Goal: Task Accomplishment & Management: Manage account settings

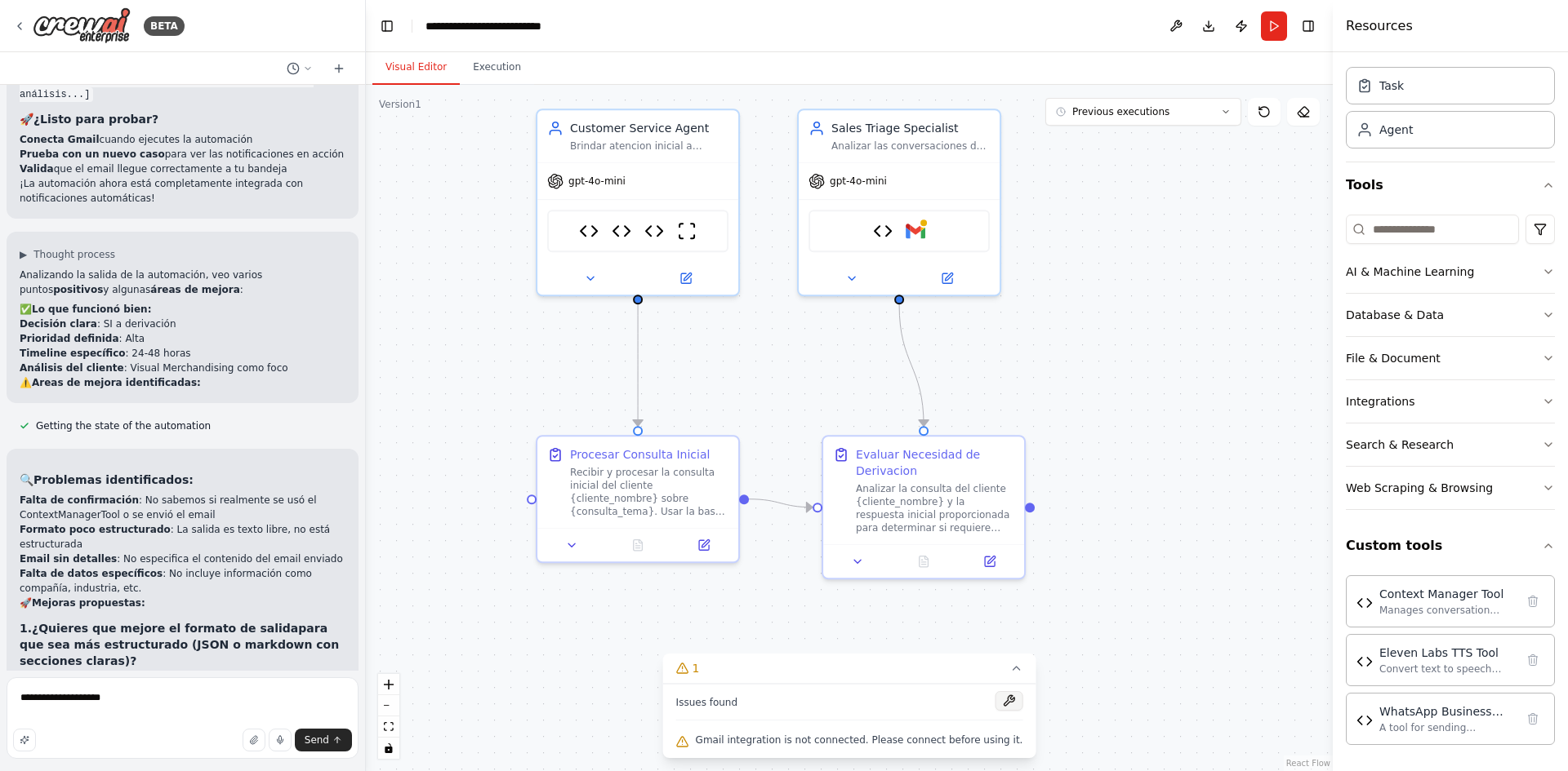
click at [995, 699] on button at bounding box center [1009, 701] width 27 height 19
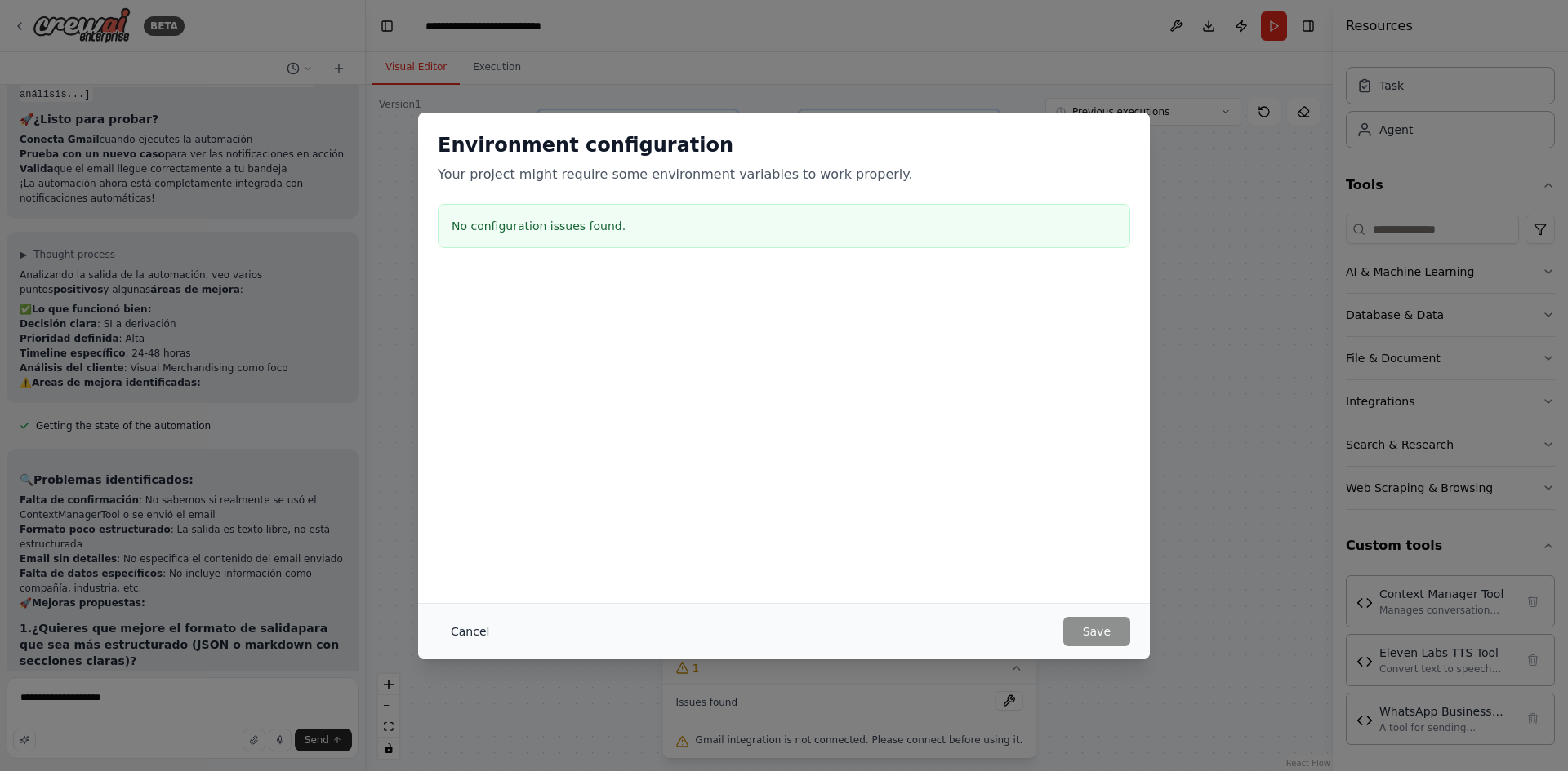
click at [471, 626] on button "Cancel" at bounding box center [470, 631] width 65 height 29
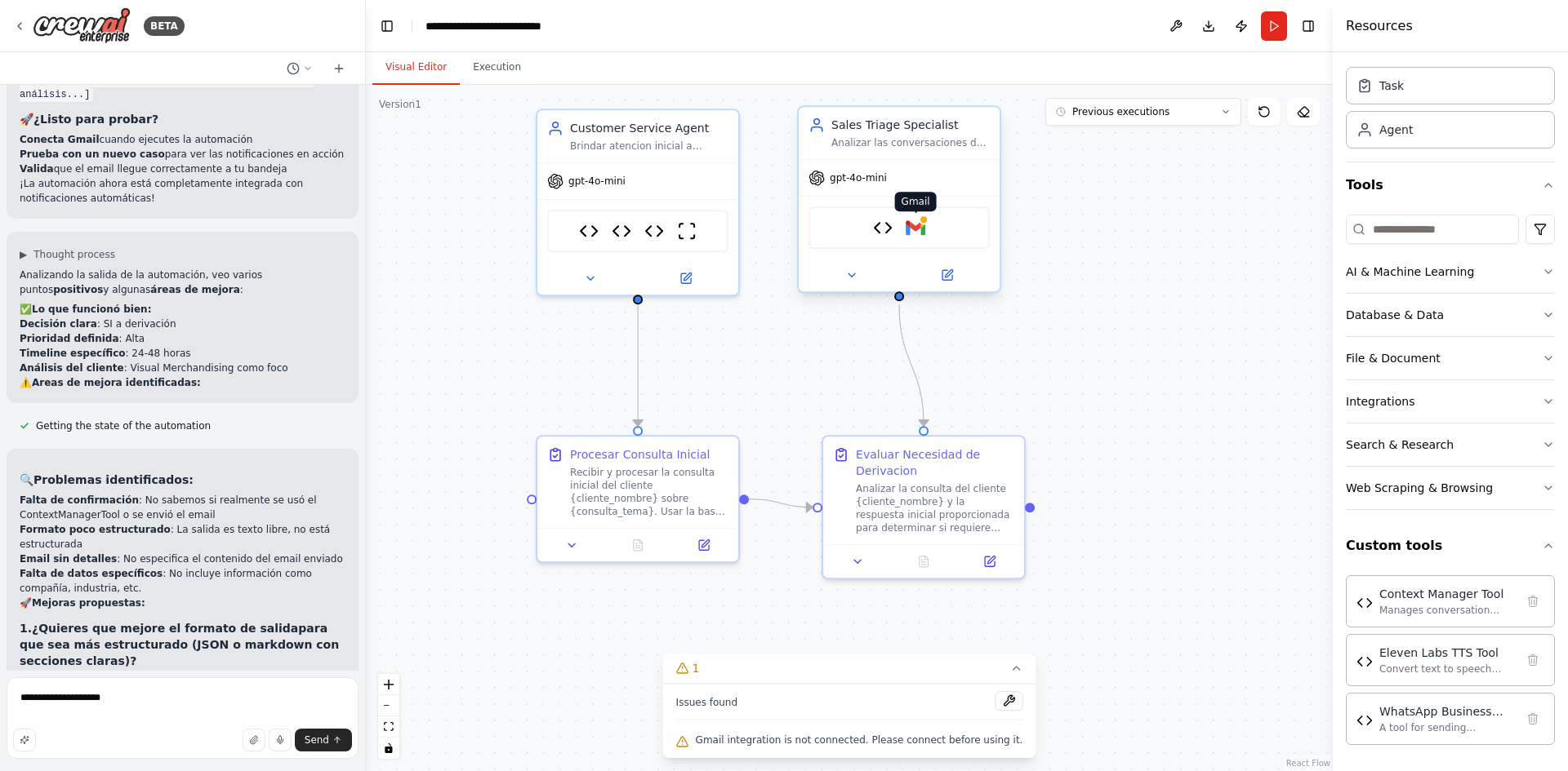
click at [919, 230] on img at bounding box center [915, 227] width 19 height 19
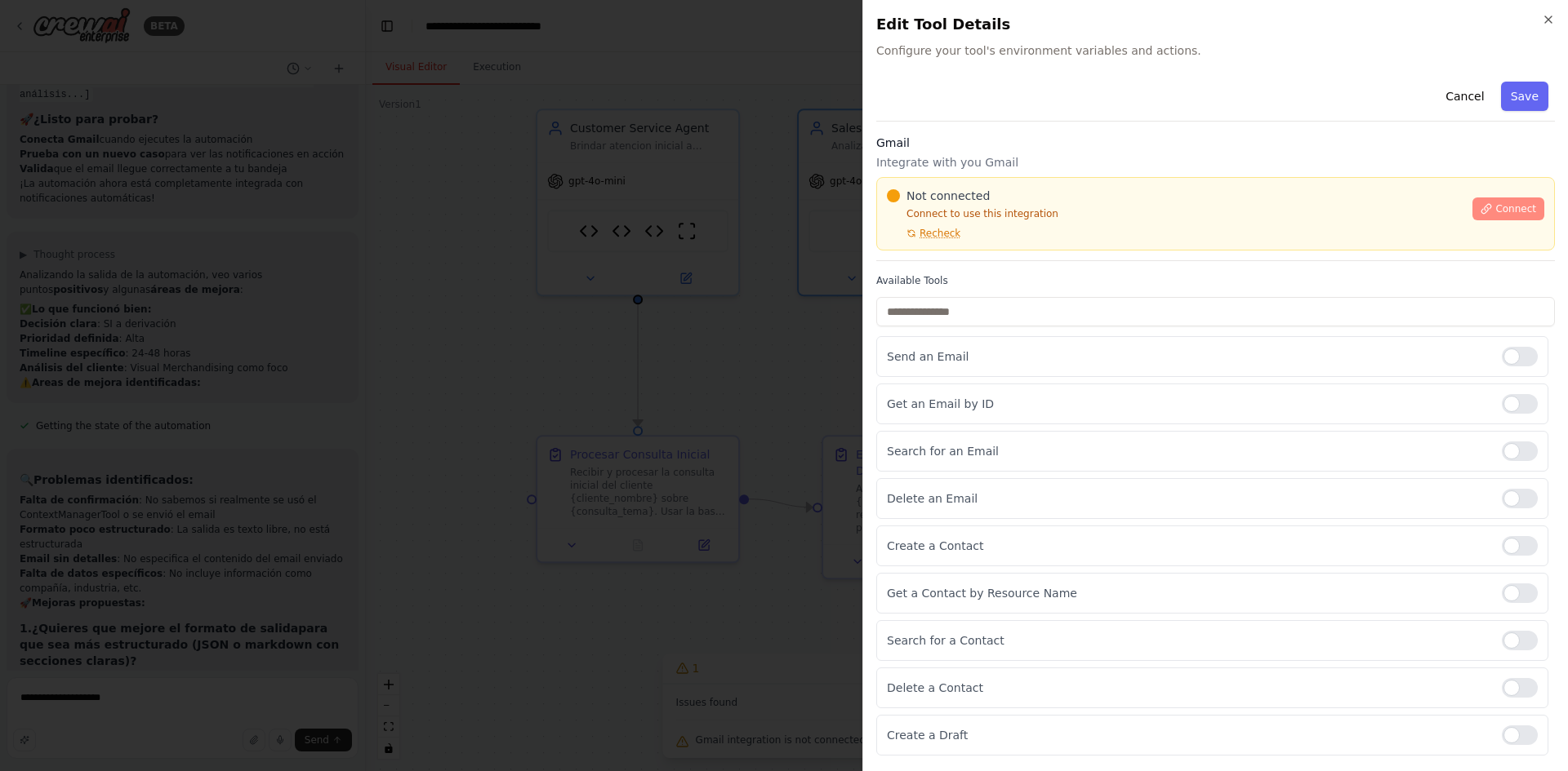
click at [1511, 206] on span "Connect" at bounding box center [1515, 209] width 41 height 13
click at [1473, 89] on button "Cancel" at bounding box center [1465, 96] width 58 height 29
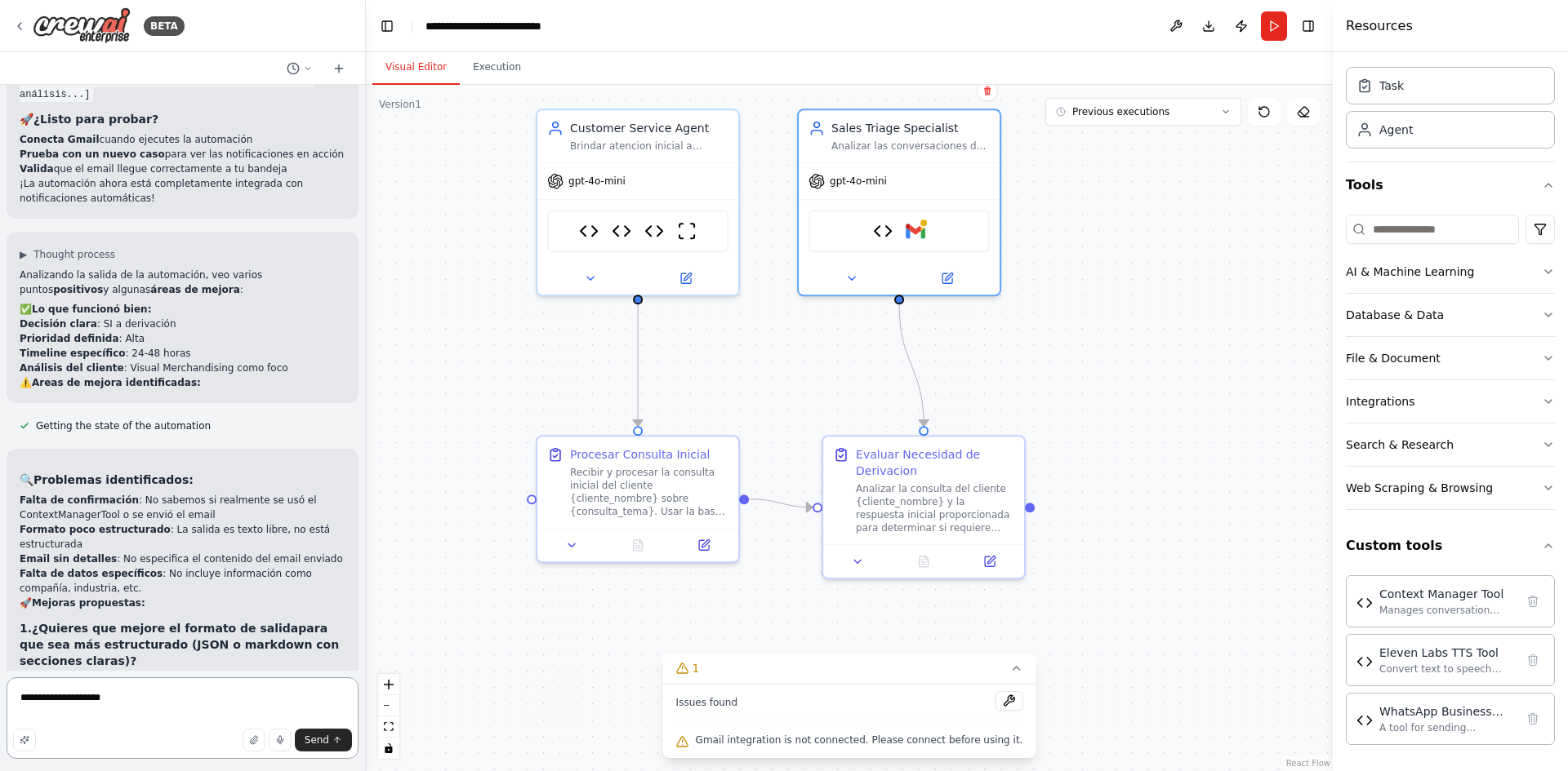
click at [141, 699] on textarea "**********" at bounding box center [183, 718] width 352 height 81
type textarea "**********"
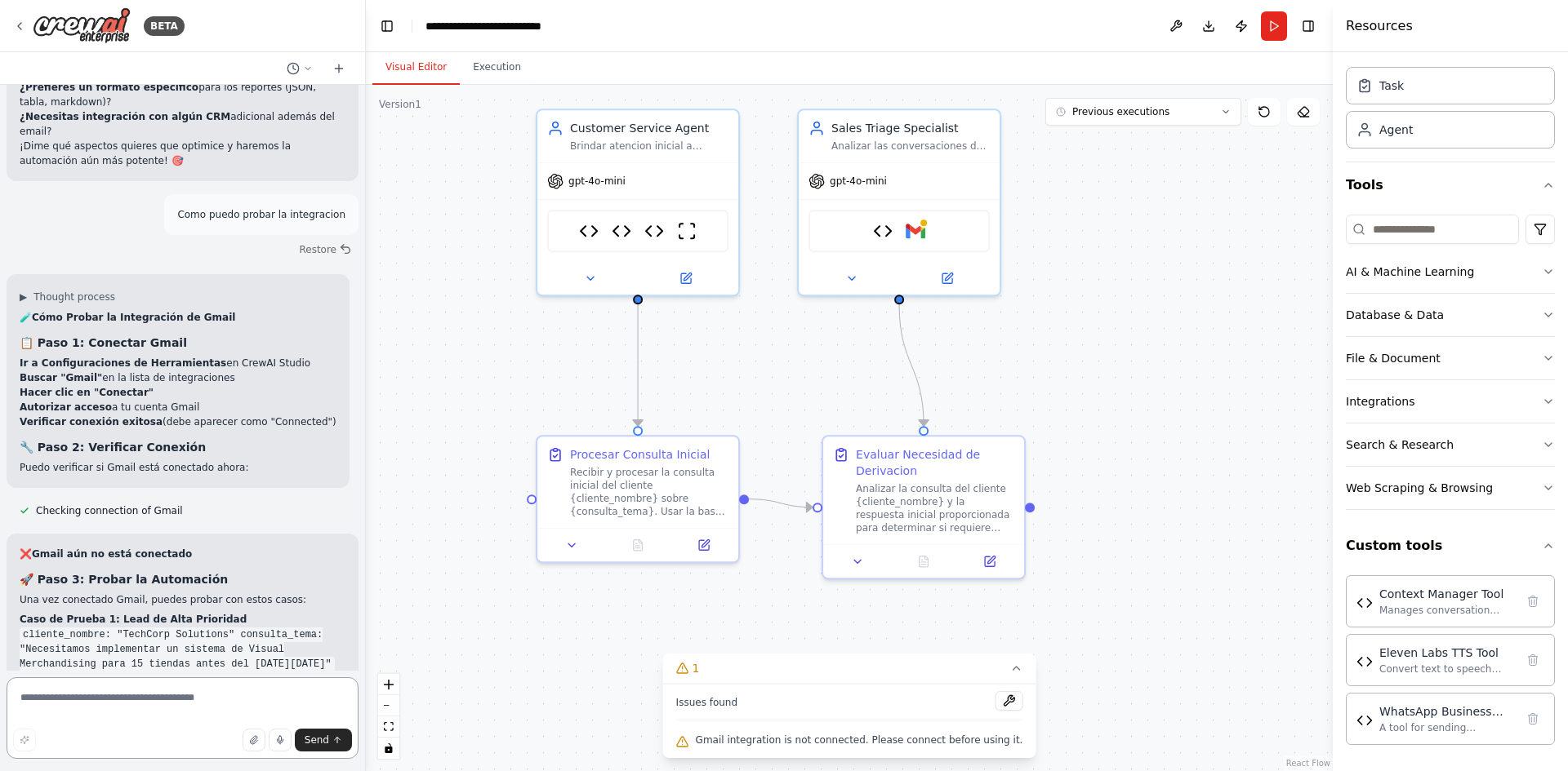
scroll to position [10599, 0]
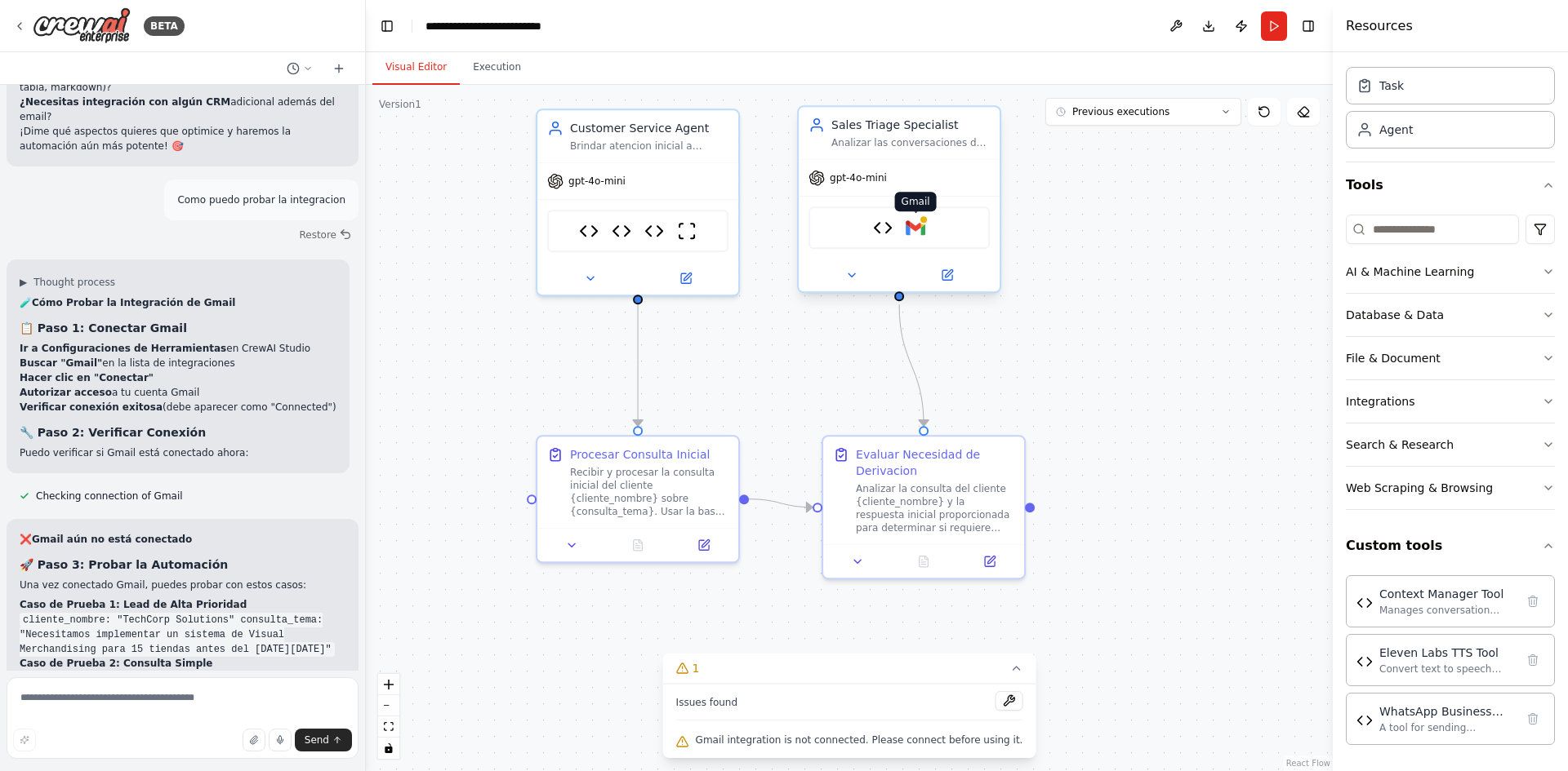
click at [918, 236] on img at bounding box center [915, 227] width 19 height 19
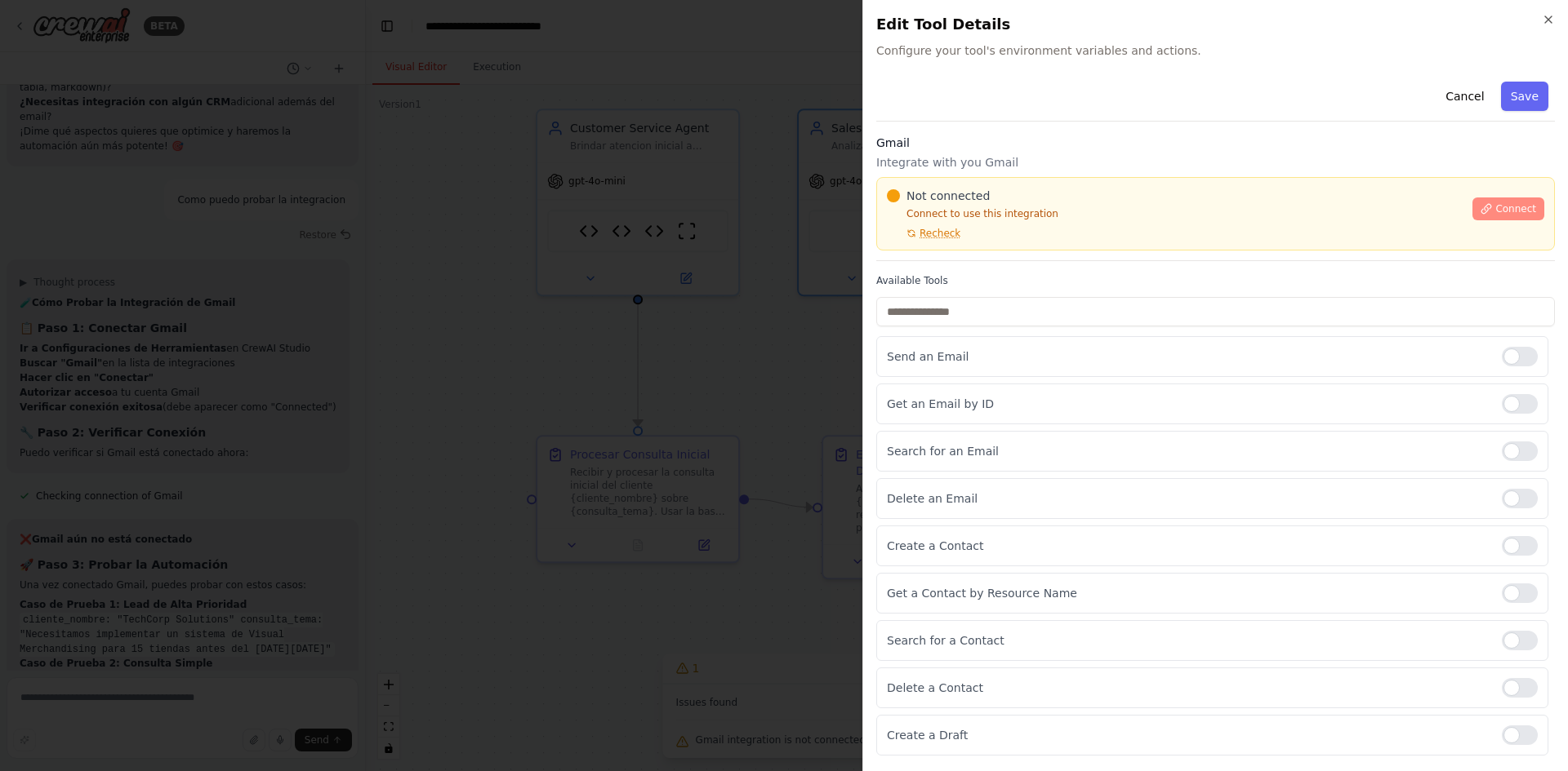
click at [1506, 210] on span "Connect" at bounding box center [1515, 209] width 41 height 13
click at [1492, 210] on icon at bounding box center [1486, 209] width 12 height 12
click at [1476, 99] on button "Cancel" at bounding box center [1465, 96] width 58 height 29
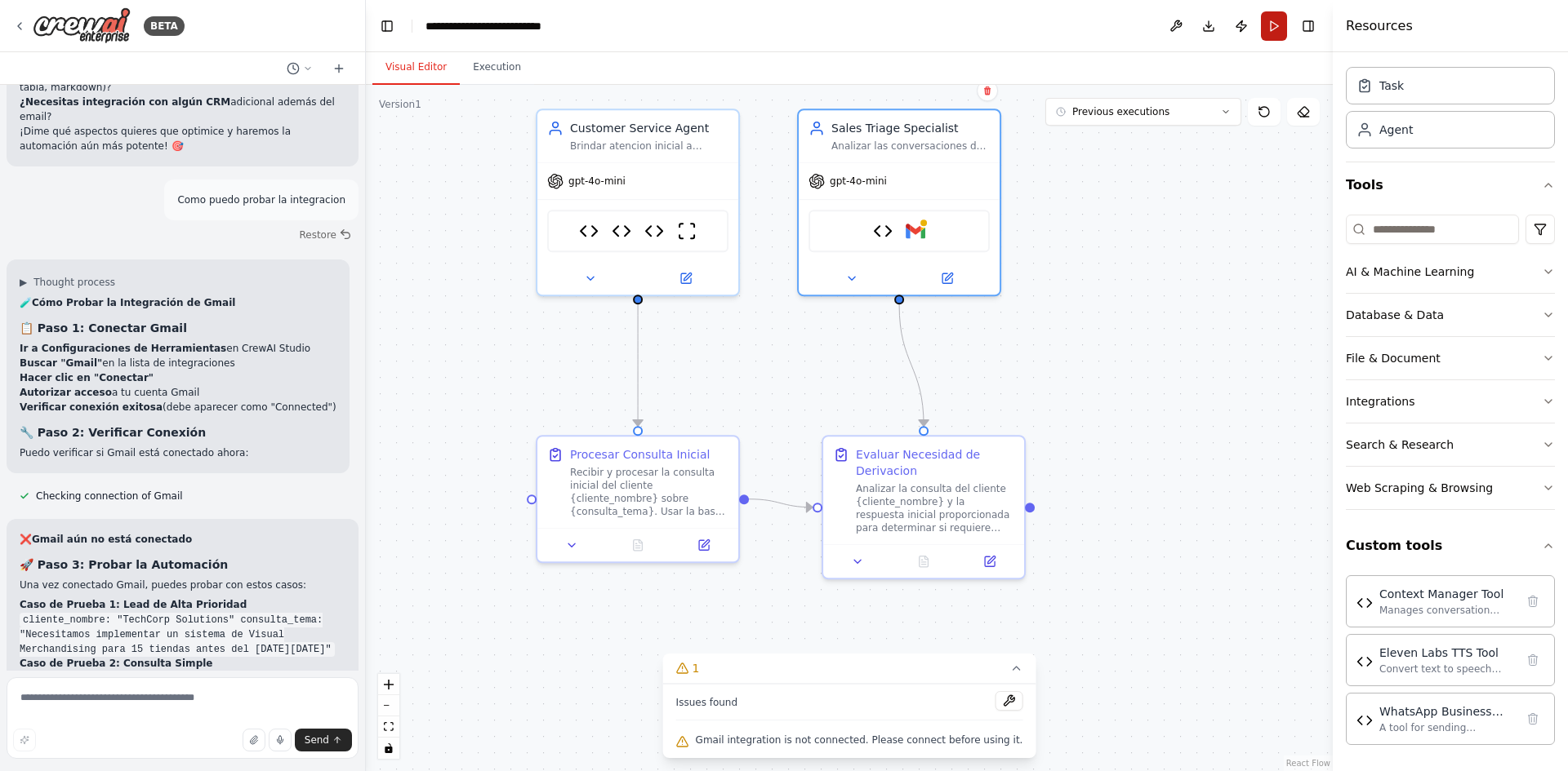
click at [1277, 25] on button "Run" at bounding box center [1273, 26] width 26 height 29
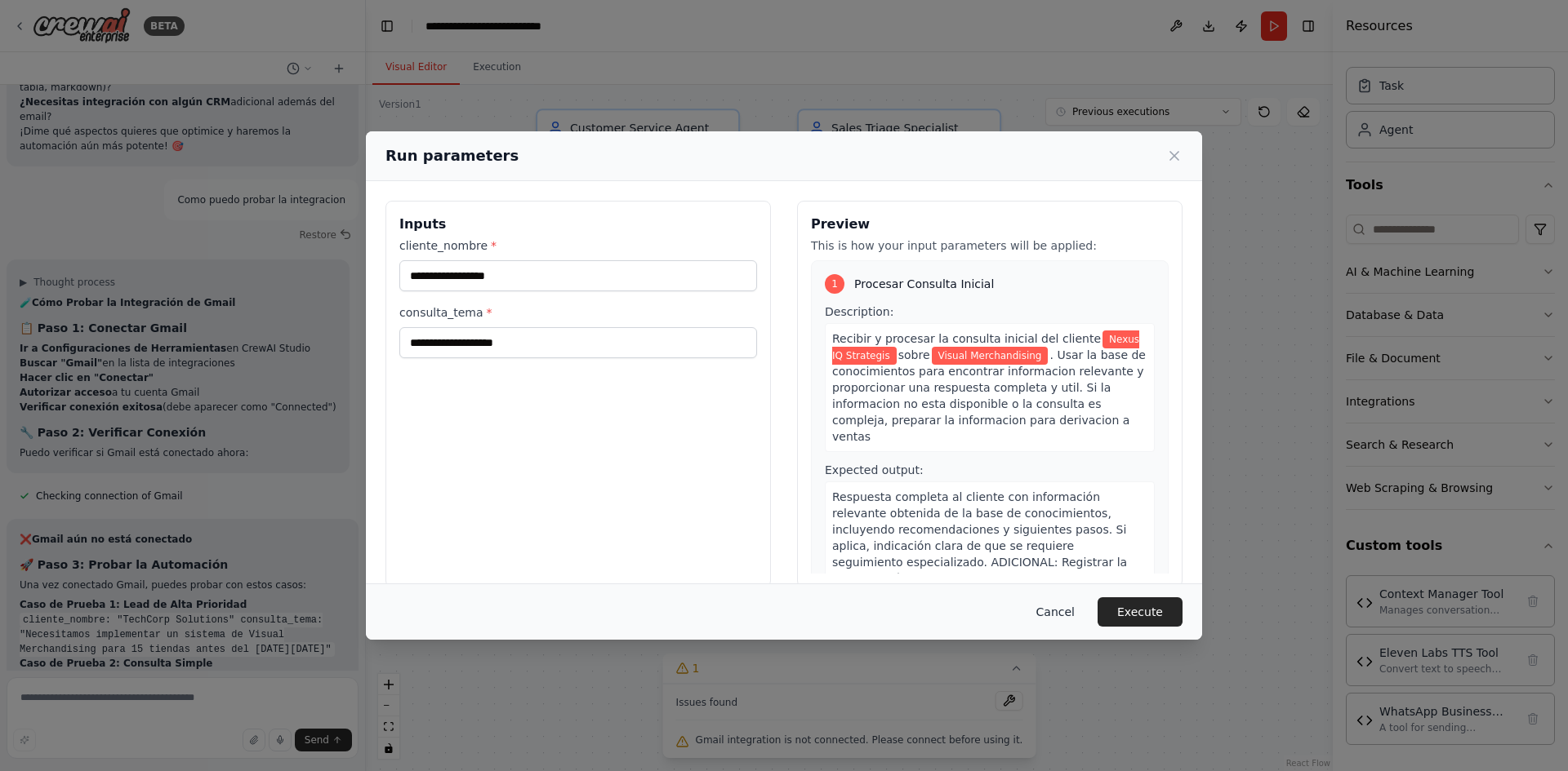
click at [1070, 611] on button "Cancel" at bounding box center [1055, 612] width 65 height 29
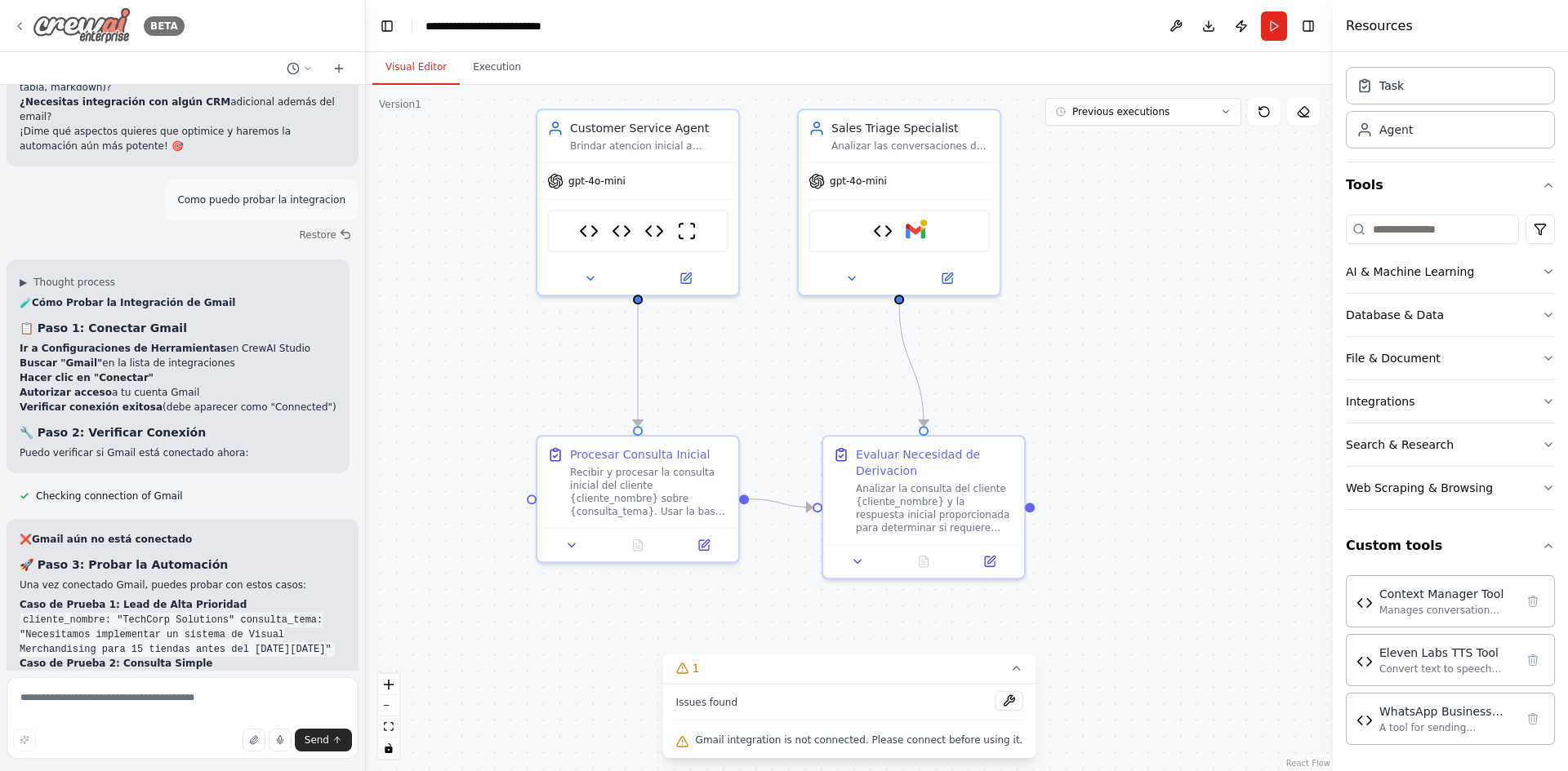
click at [31, 26] on div "BETA" at bounding box center [99, 26] width 172 height 36
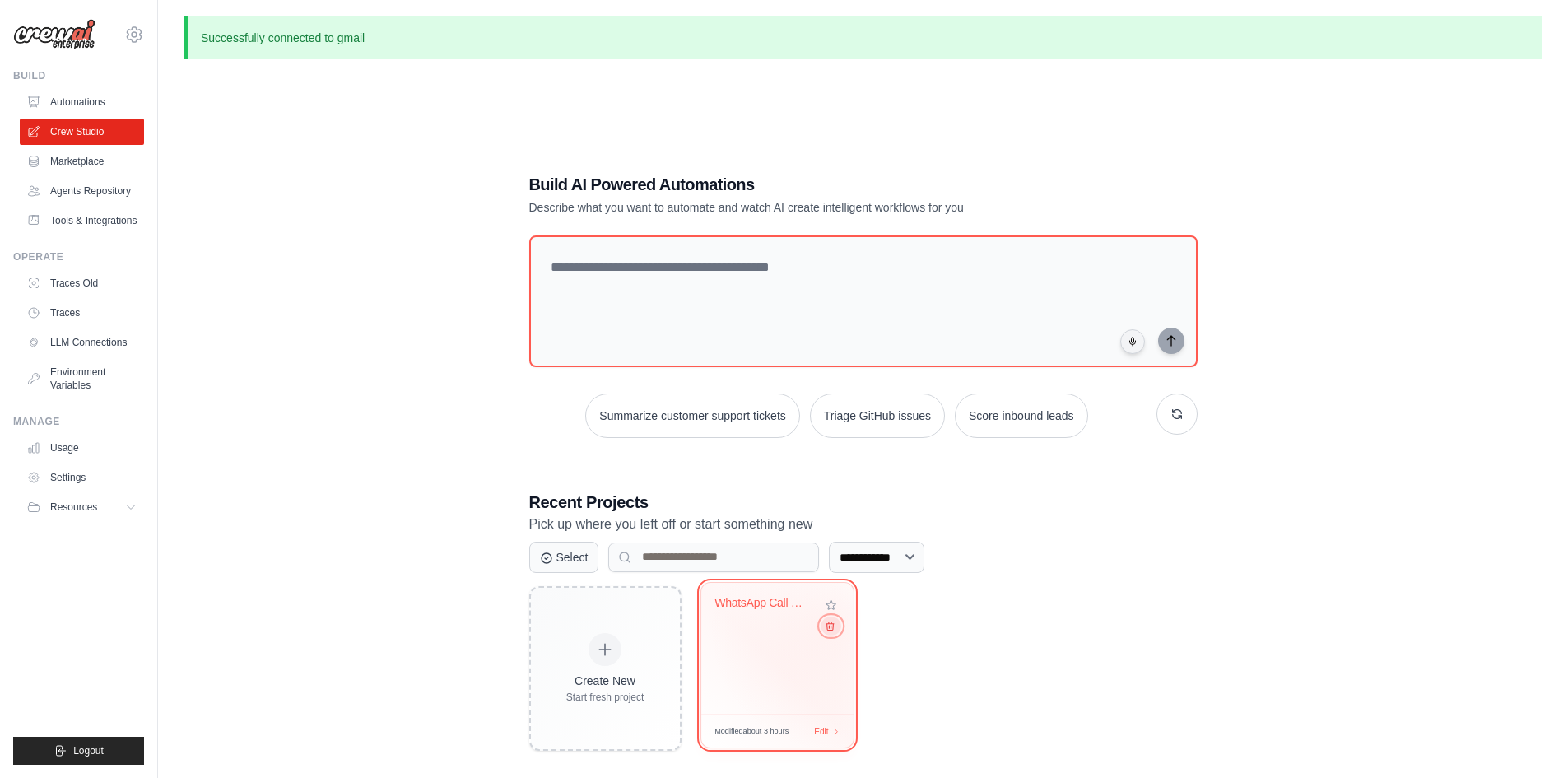
click at [832, 631] on icon at bounding box center [830, 626] width 11 height 11
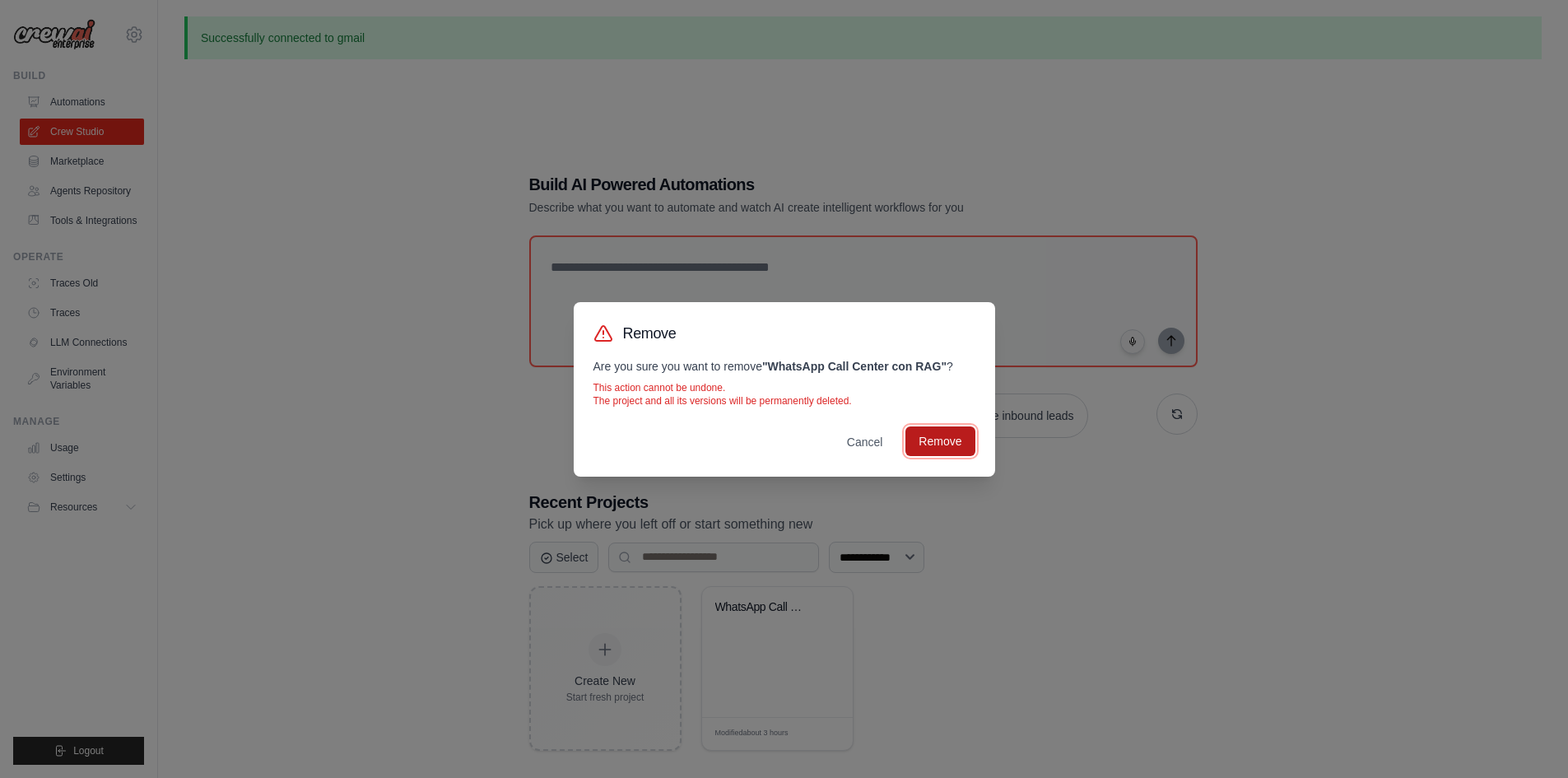
click at [943, 435] on button "Remove" at bounding box center [940, 441] width 69 height 29
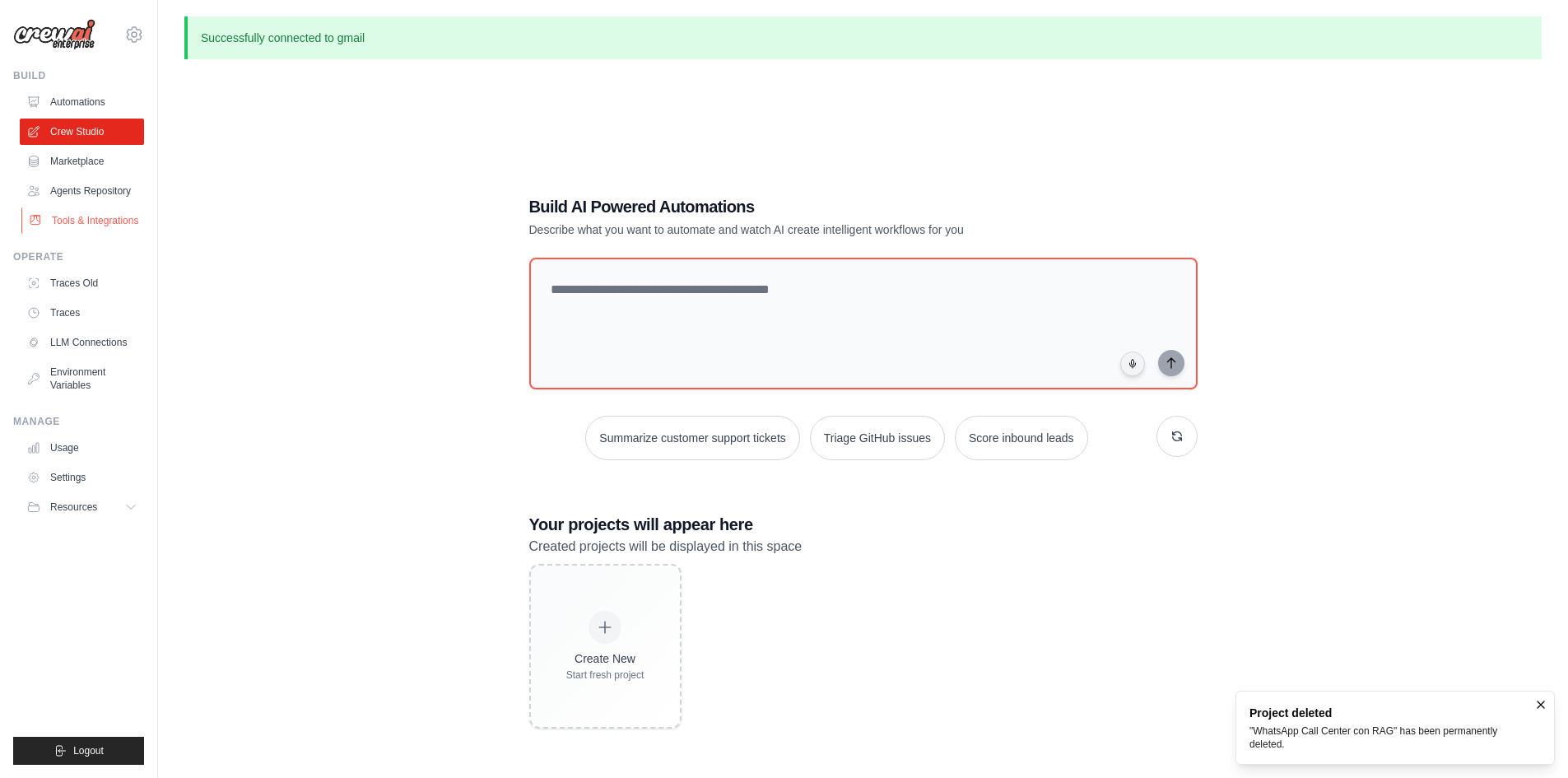
click at [98, 220] on link "Tools & Integrations" at bounding box center [83, 220] width 124 height 27
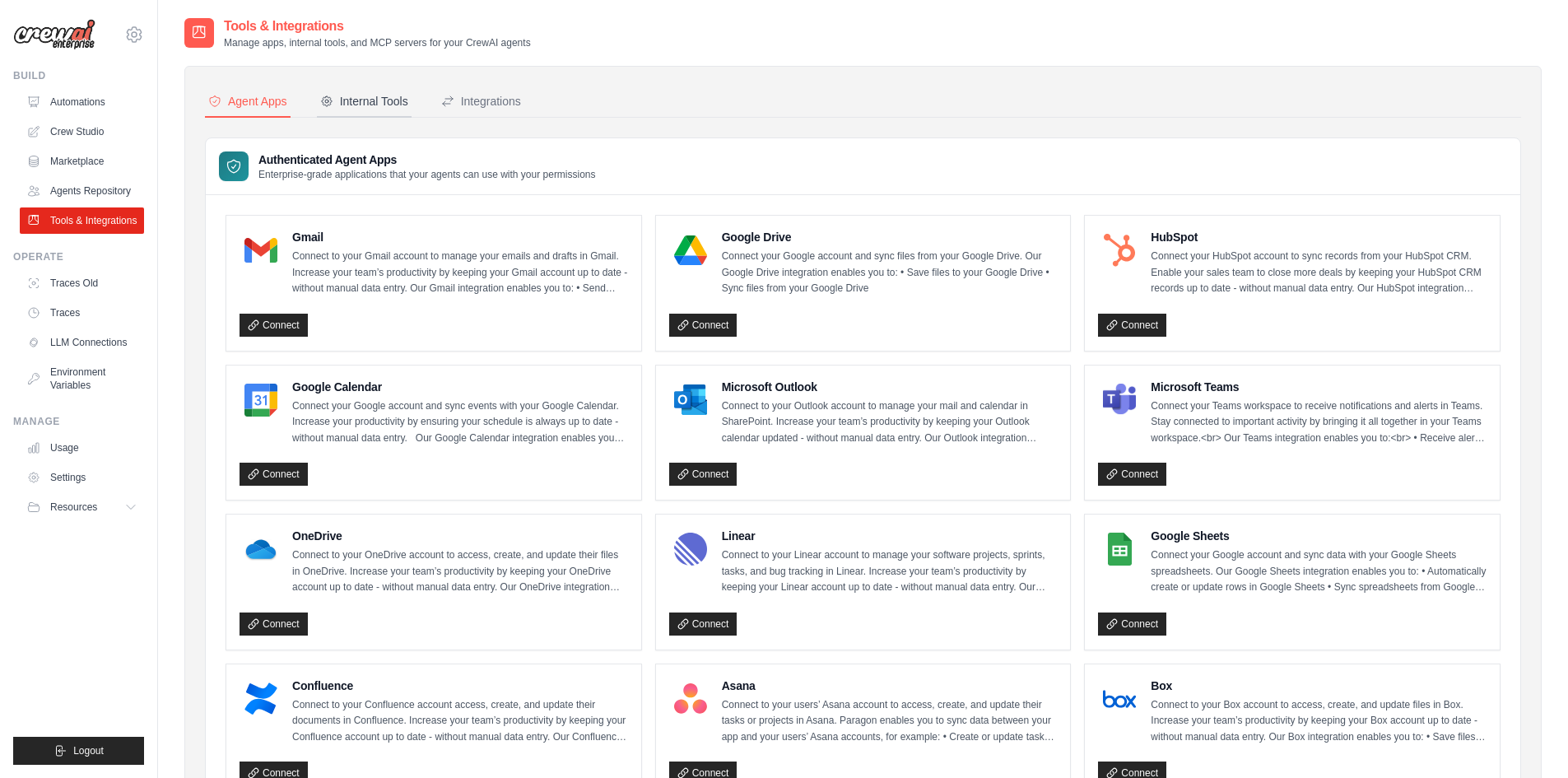
click at [395, 107] on div "Internal Tools" at bounding box center [364, 101] width 88 height 17
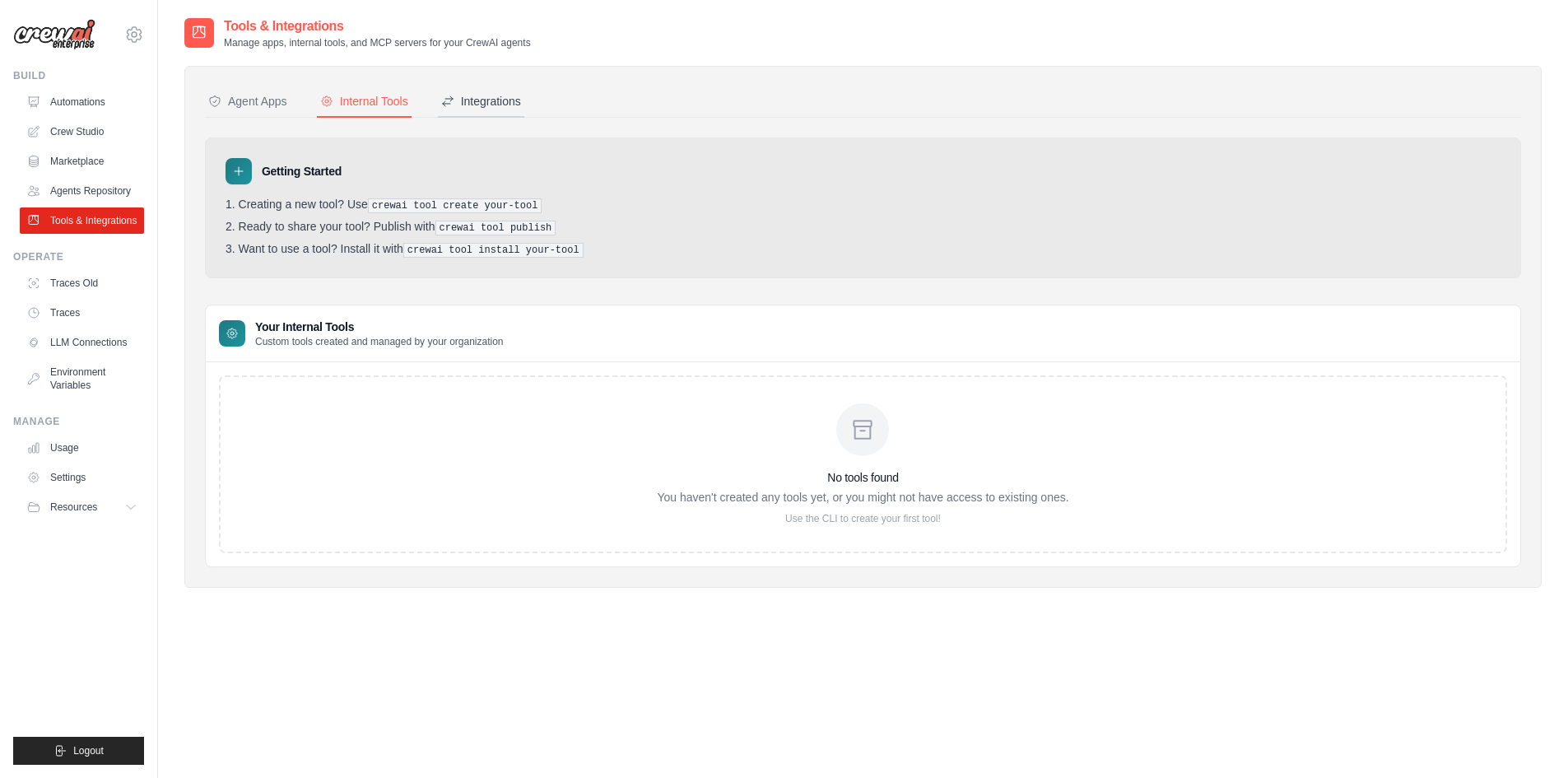
click at [490, 101] on div "Integrations" at bounding box center [481, 101] width 80 height 17
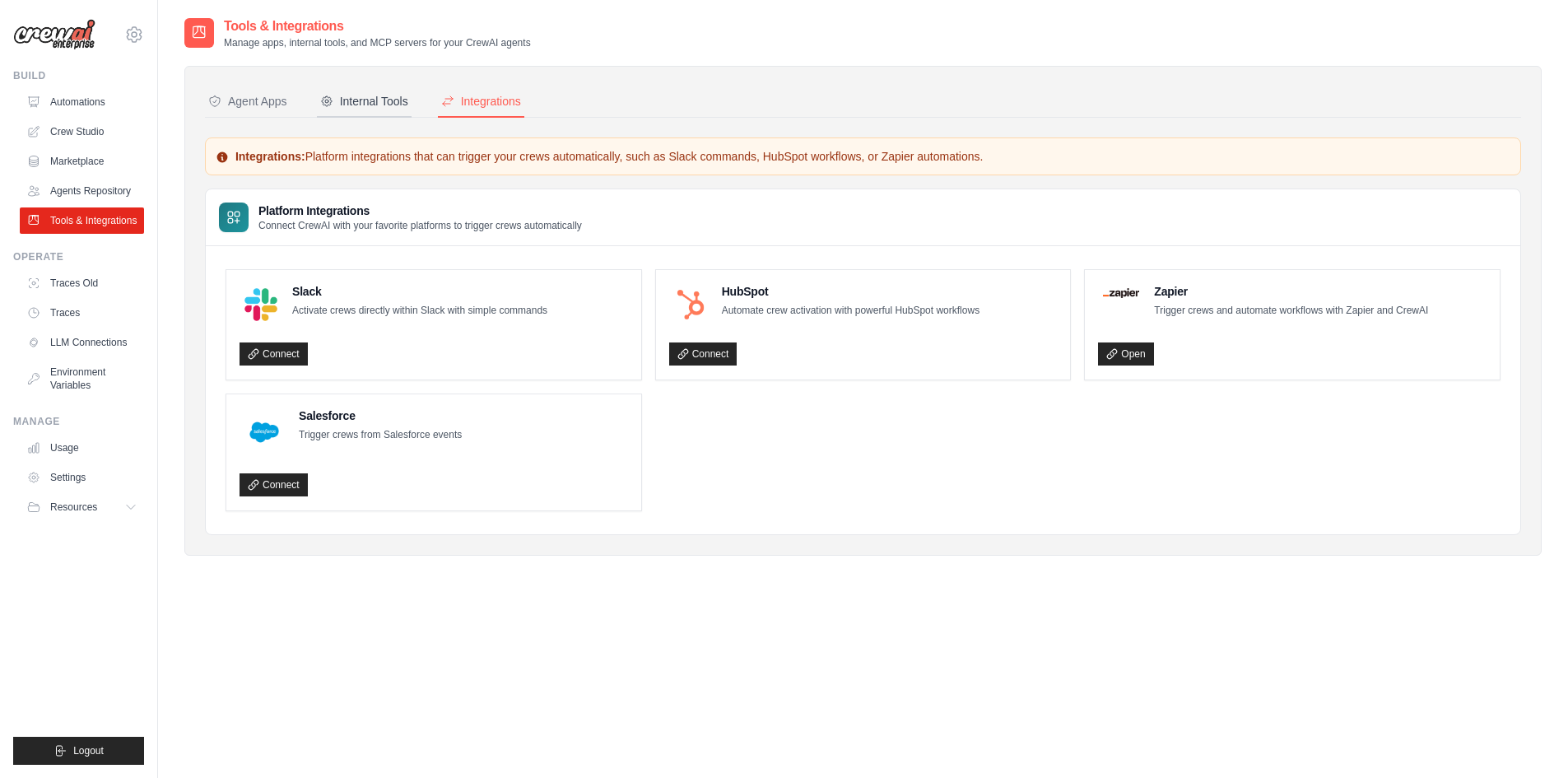
click at [363, 104] on div "Internal Tools" at bounding box center [364, 101] width 88 height 17
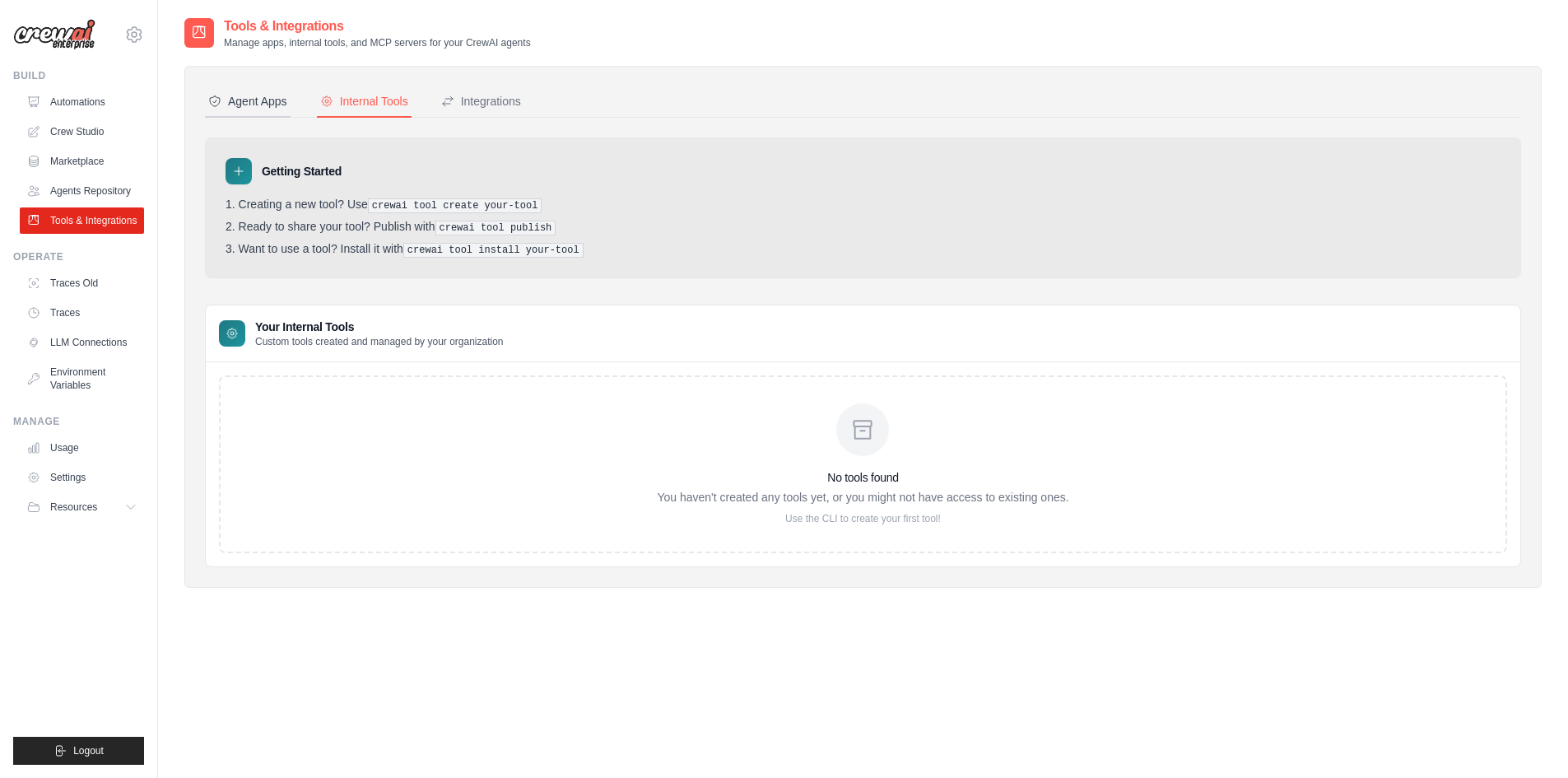
click at [262, 109] on div "Agent Apps" at bounding box center [248, 101] width 79 height 17
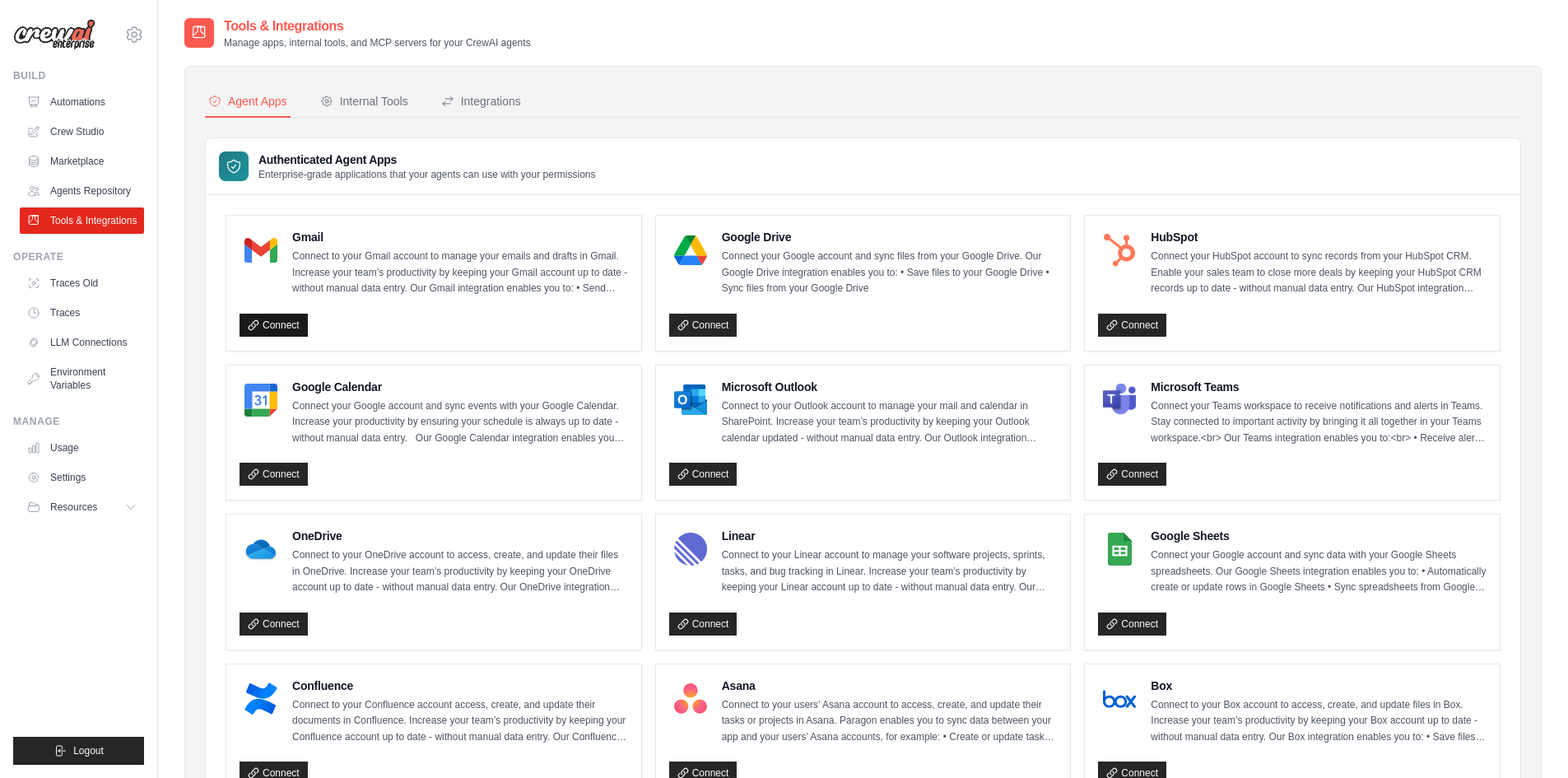
click at [254, 323] on icon at bounding box center [253, 325] width 12 height 12
click at [75, 98] on link "Automations" at bounding box center [83, 102] width 124 height 27
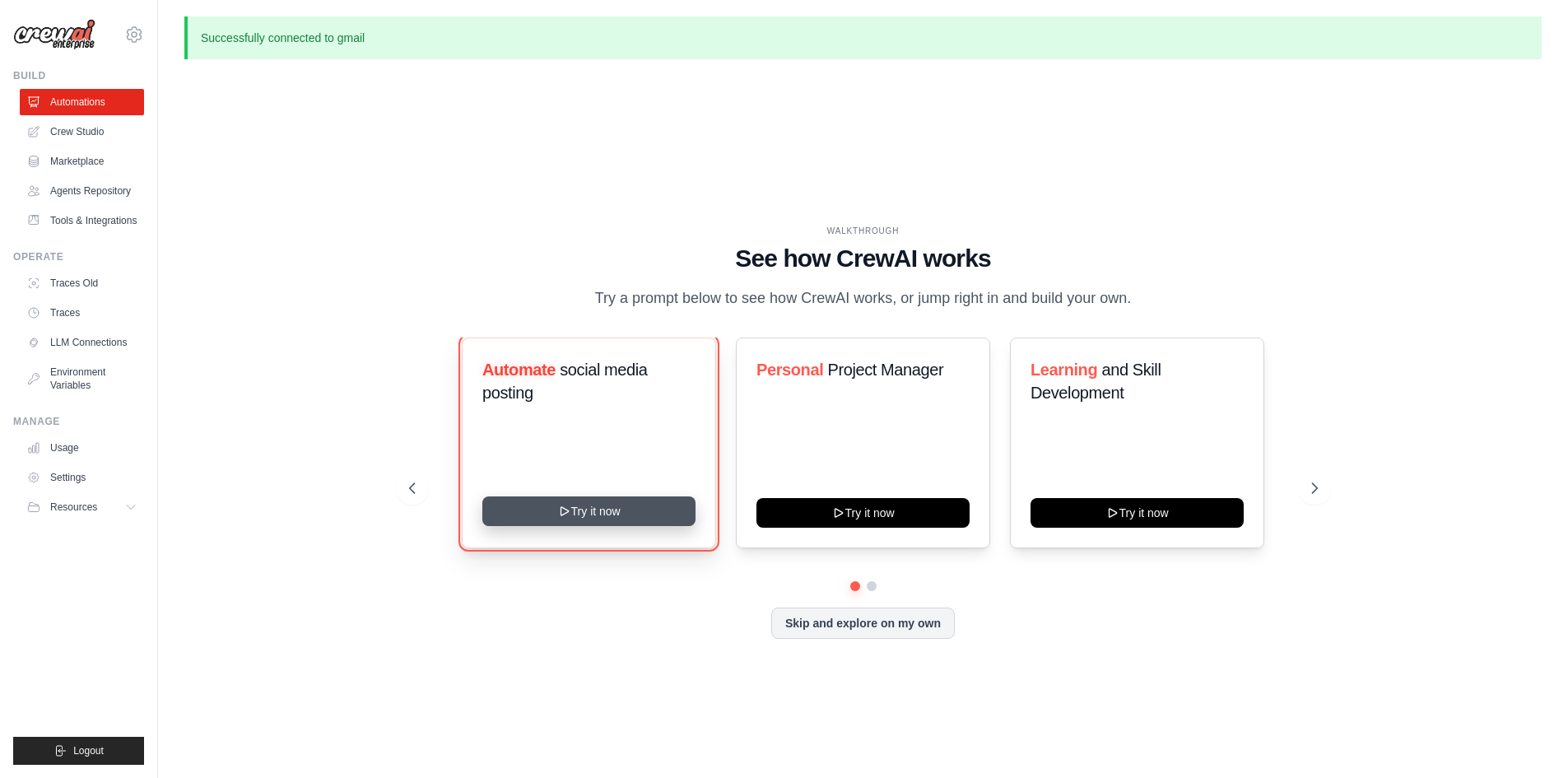
click at [583, 517] on button "Try it now" at bounding box center [589, 511] width 213 height 29
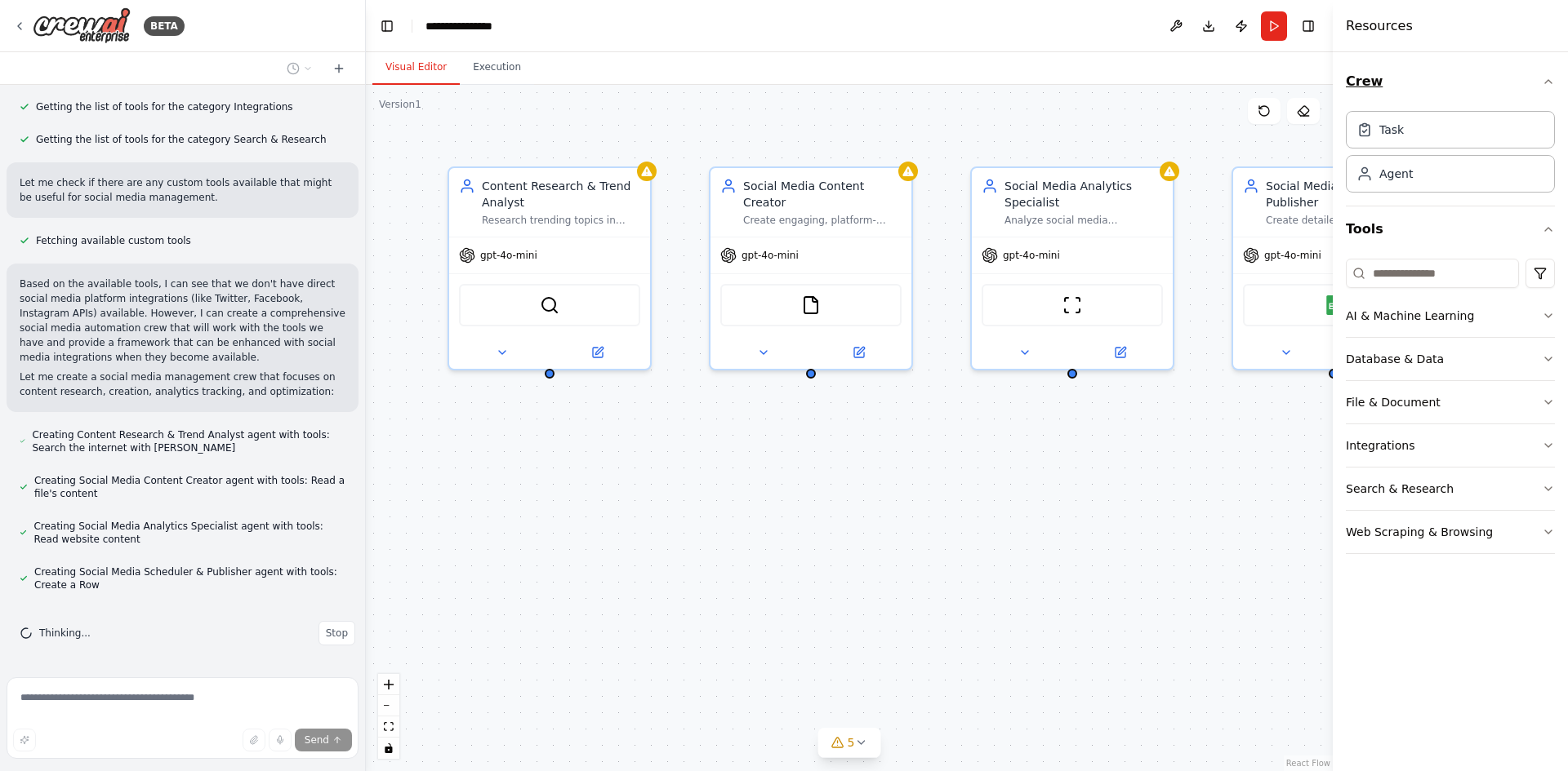
scroll to position [657, 0]
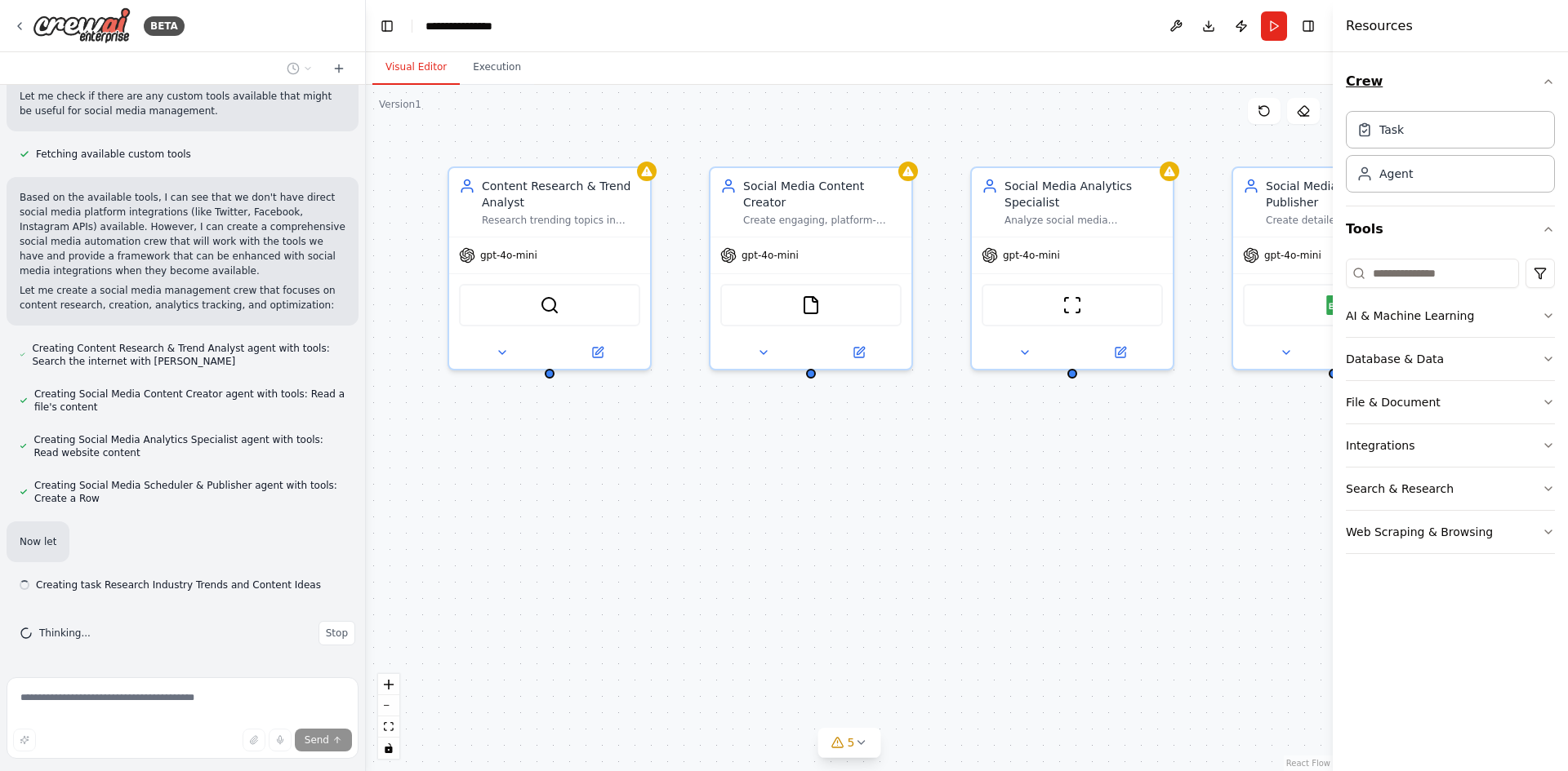
click at [1549, 83] on icon "button" at bounding box center [1548, 81] width 13 height 13
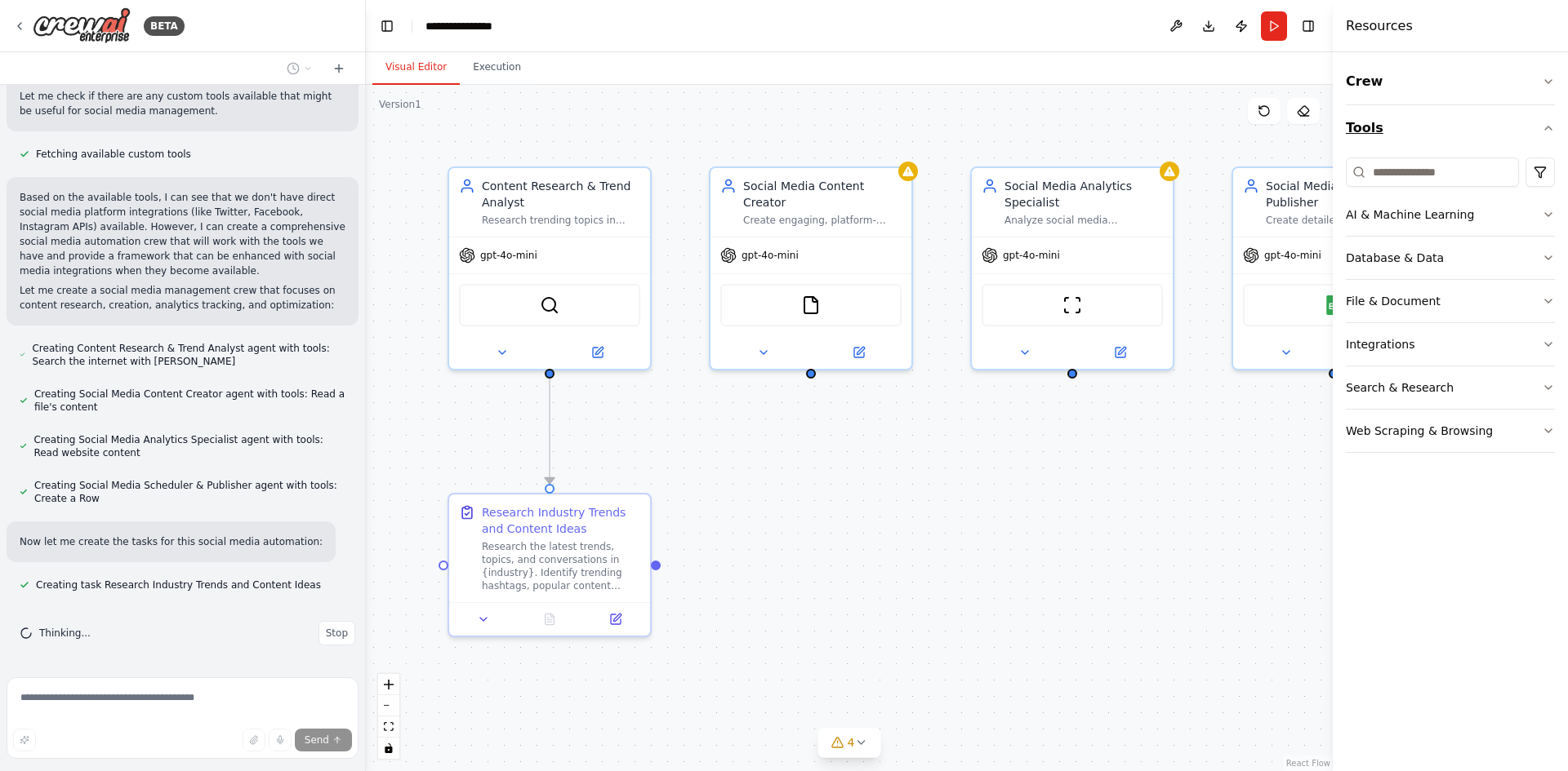
click at [1549, 126] on icon "button" at bounding box center [1548, 128] width 13 height 13
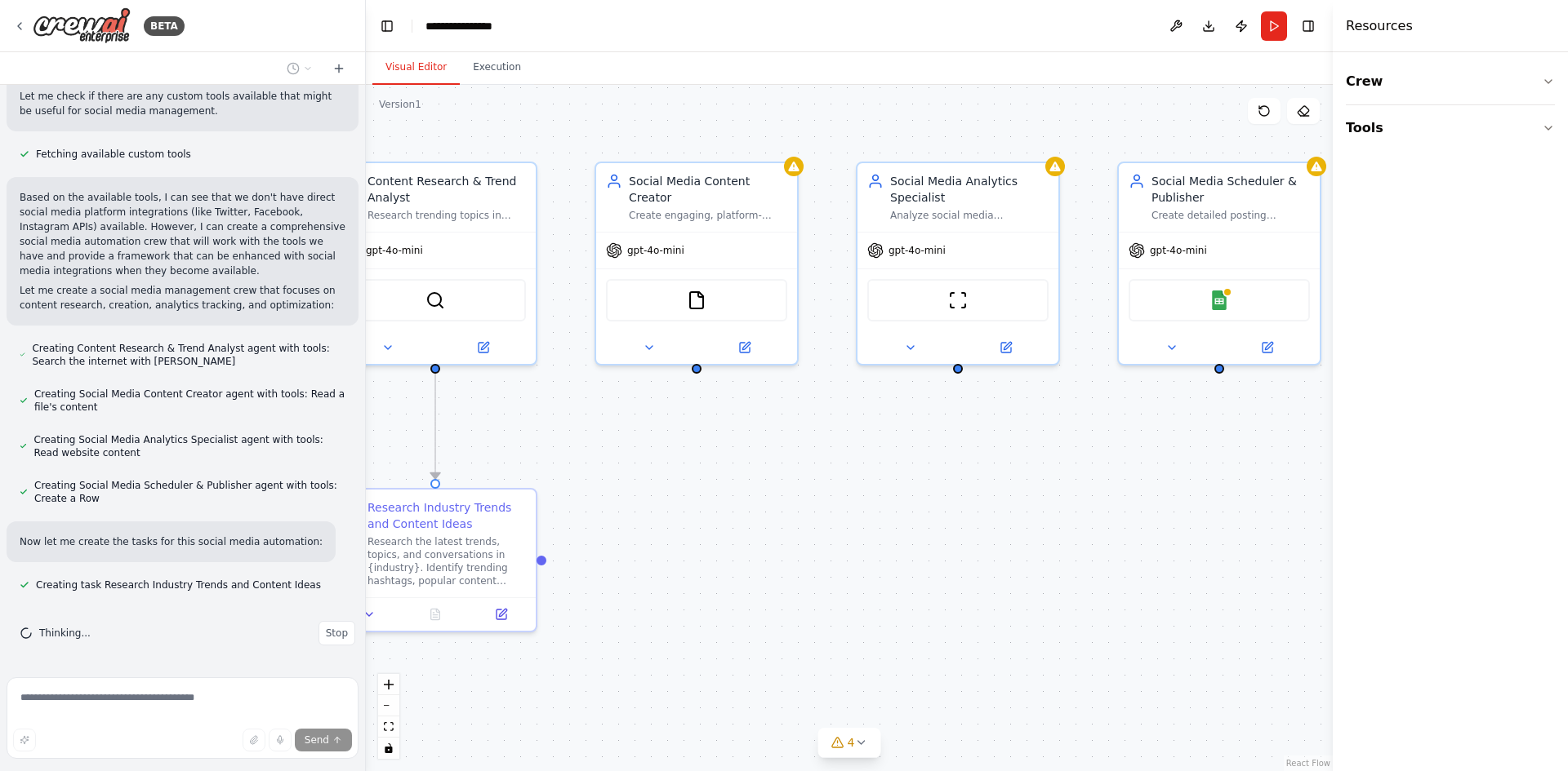
scroll to position [690, 0]
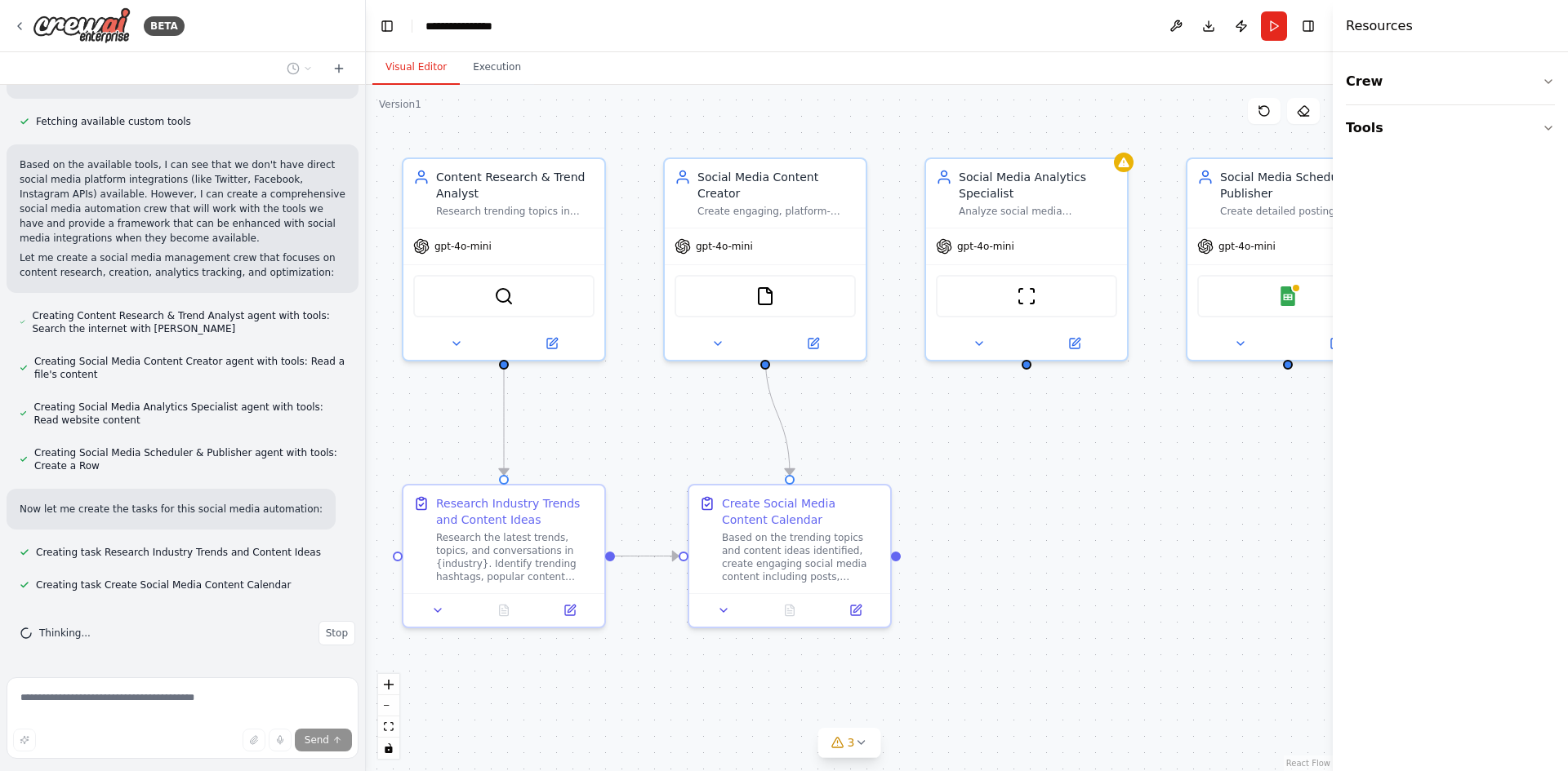
drag, startPoint x: 1197, startPoint y: 628, endPoint x: 1151, endPoint y: 619, distance: 46.9
click at [1151, 619] on div ".deletable-edge-delete-btn { width: 20px; height: 20px; border: 0px solid #ffff…" at bounding box center [849, 428] width 967 height 686
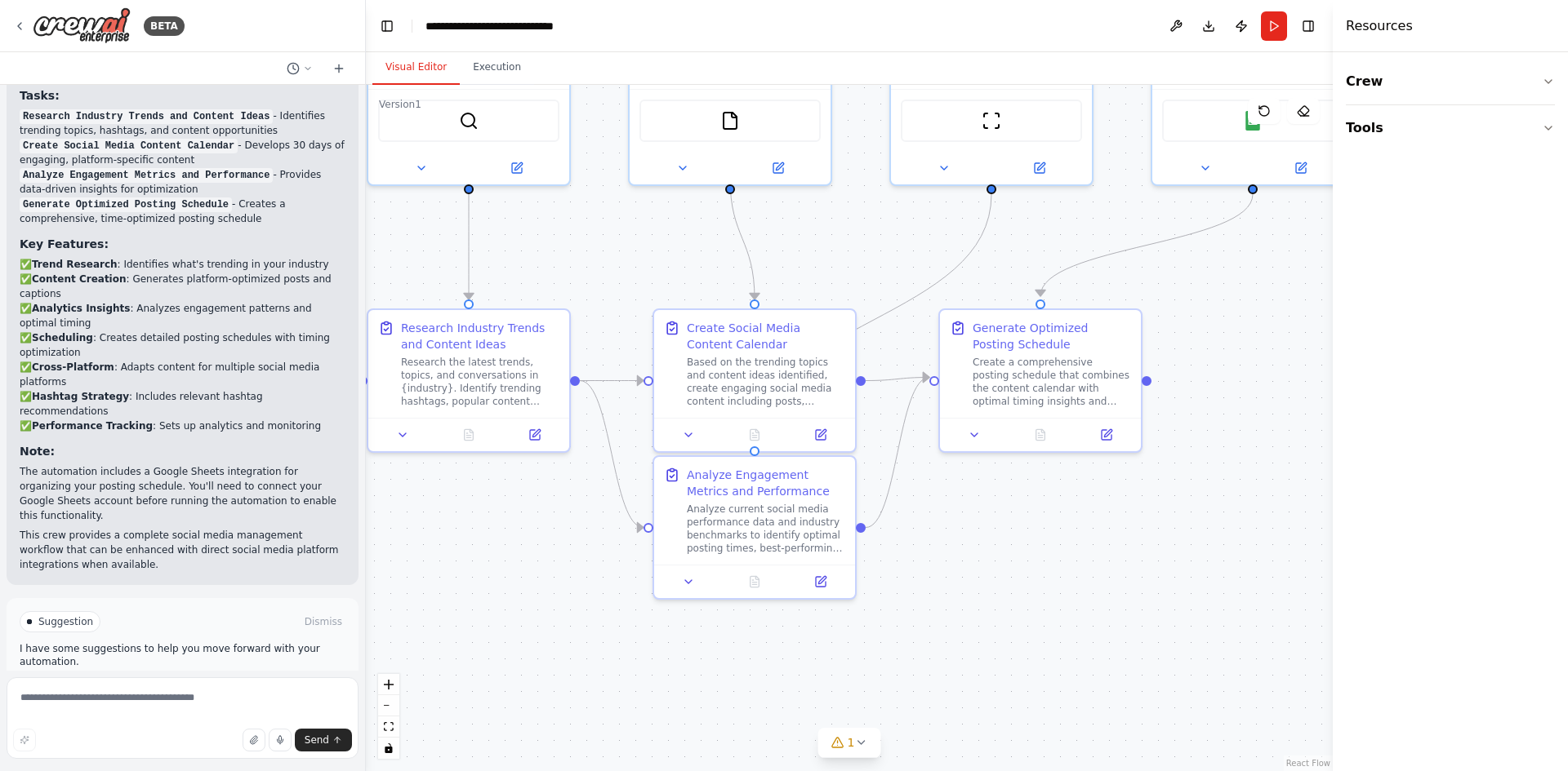
scroll to position [1709, 0]
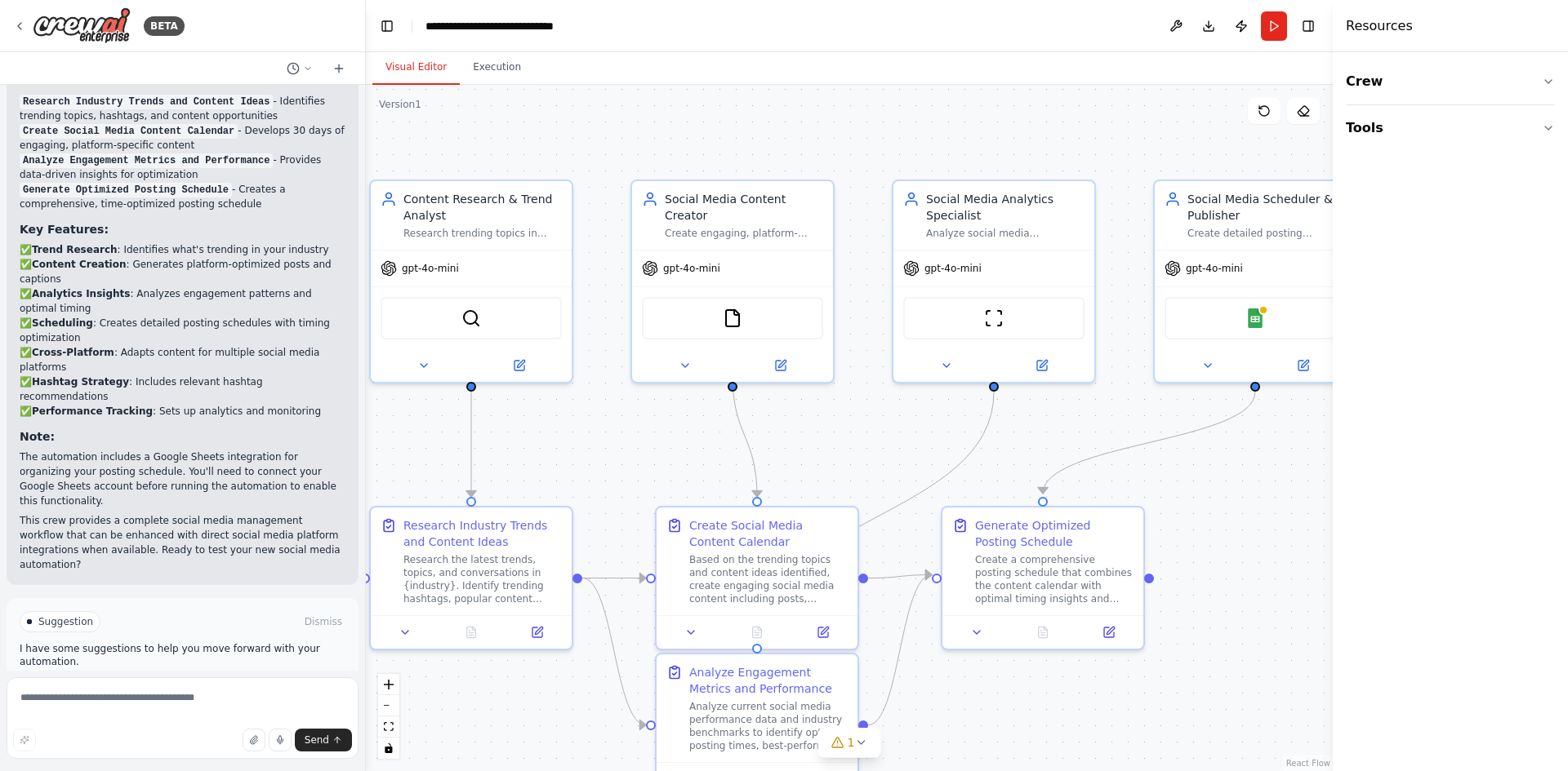
drag, startPoint x: 1225, startPoint y: 690, endPoint x: 1197, endPoint y: 709, distance: 33.8
click at [1197, 709] on div ".deletable-edge-delete-btn { width: 20px; height: 20px; border: 0px solid #ffff…" at bounding box center [849, 428] width 967 height 686
click at [186, 685] on span "Run Automation" at bounding box center [190, 692] width 79 height 13
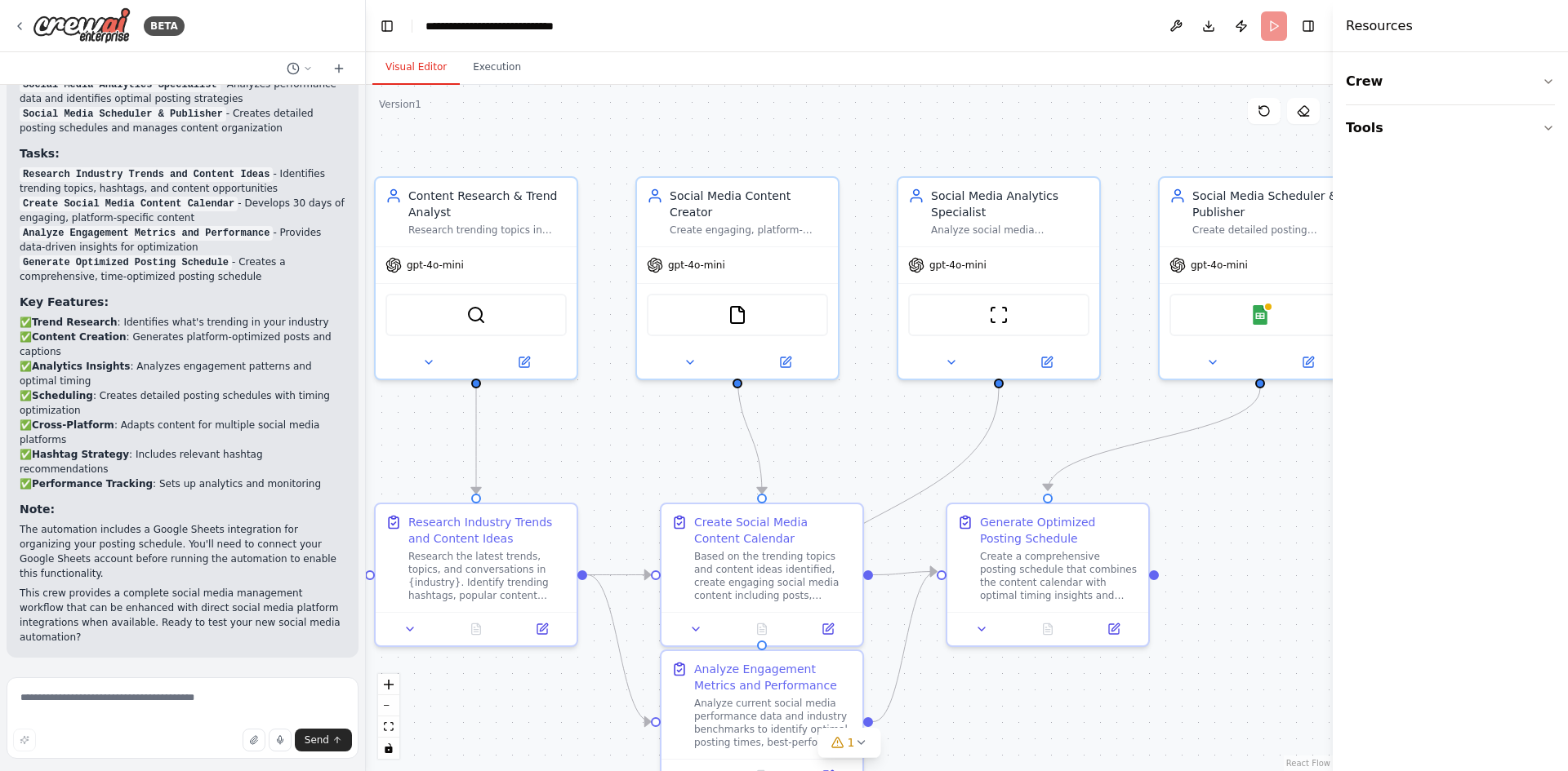
scroll to position [1577, 0]
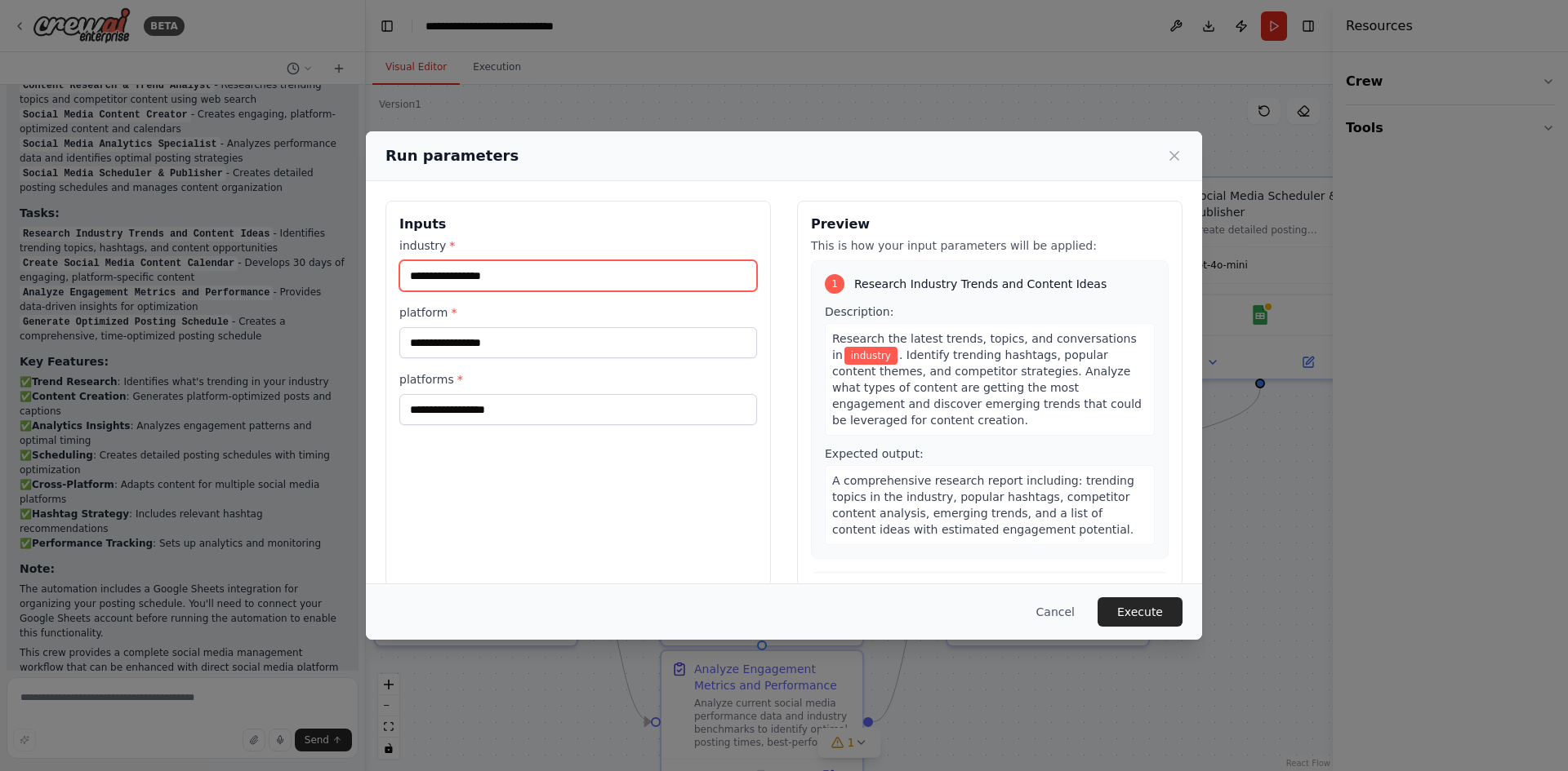
click at [507, 276] on input "industry *" at bounding box center [578, 276] width 358 height 31
type input "**********"
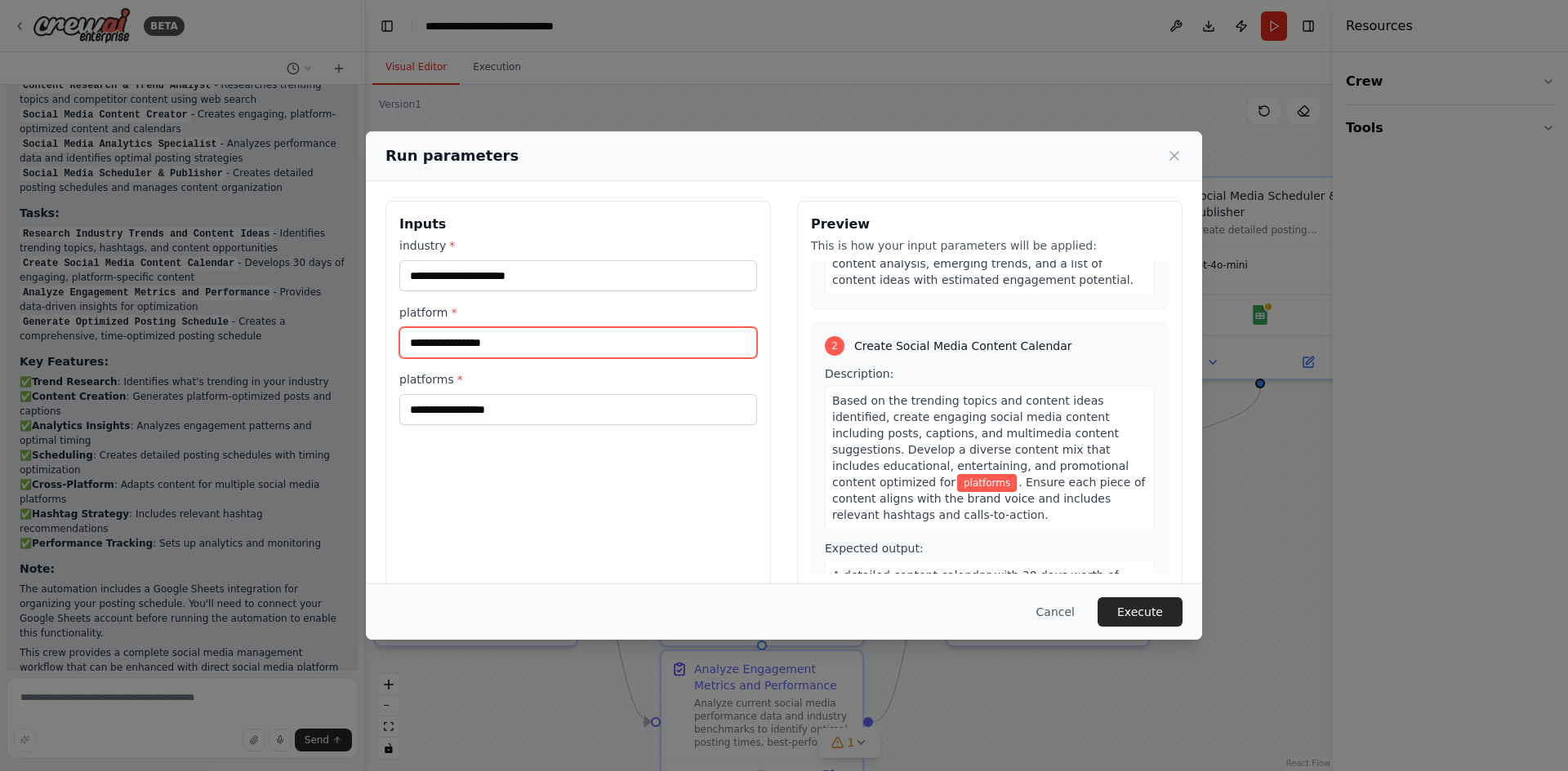
scroll to position [327, 0]
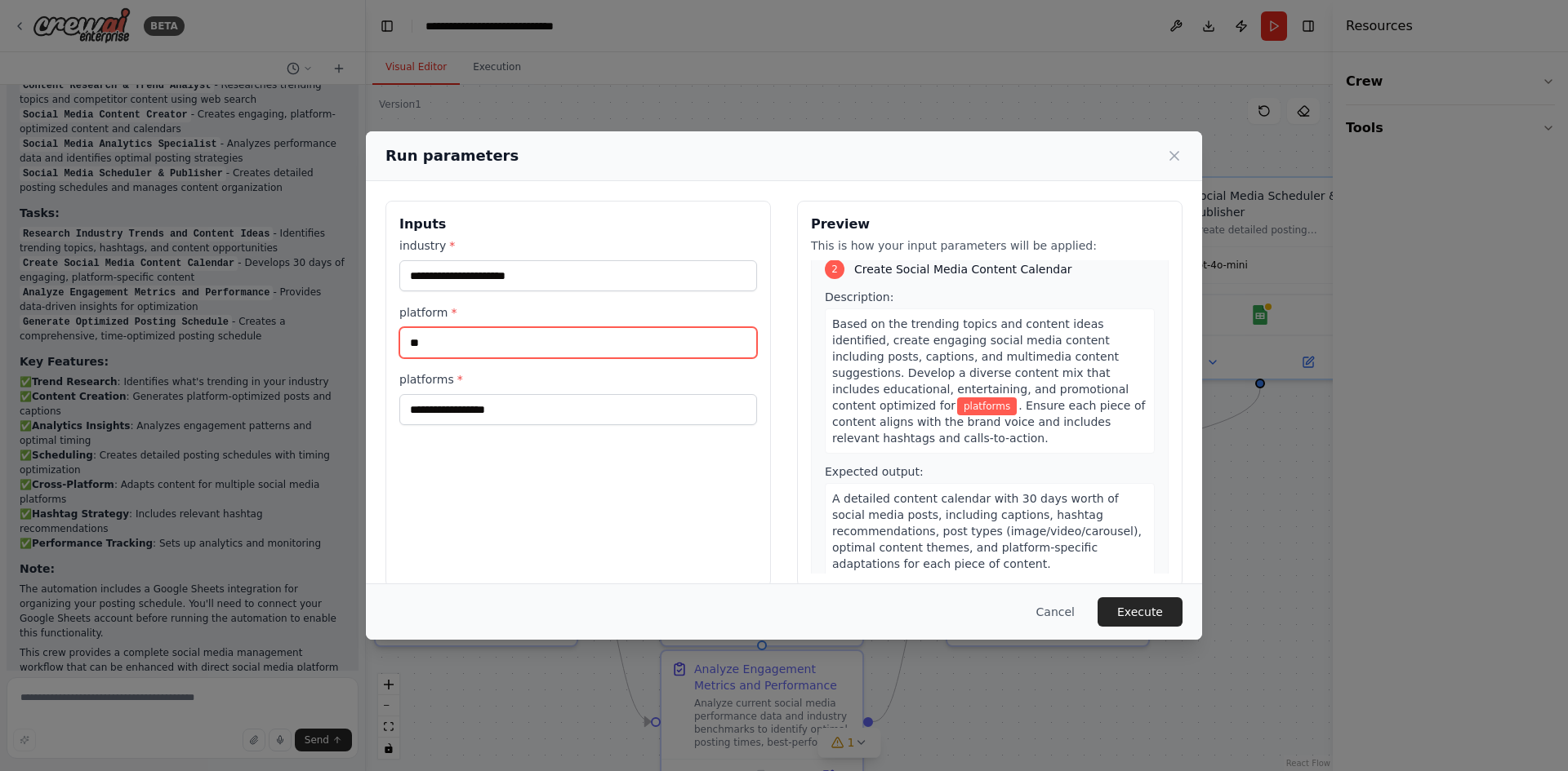
type input "*"
type input "*********"
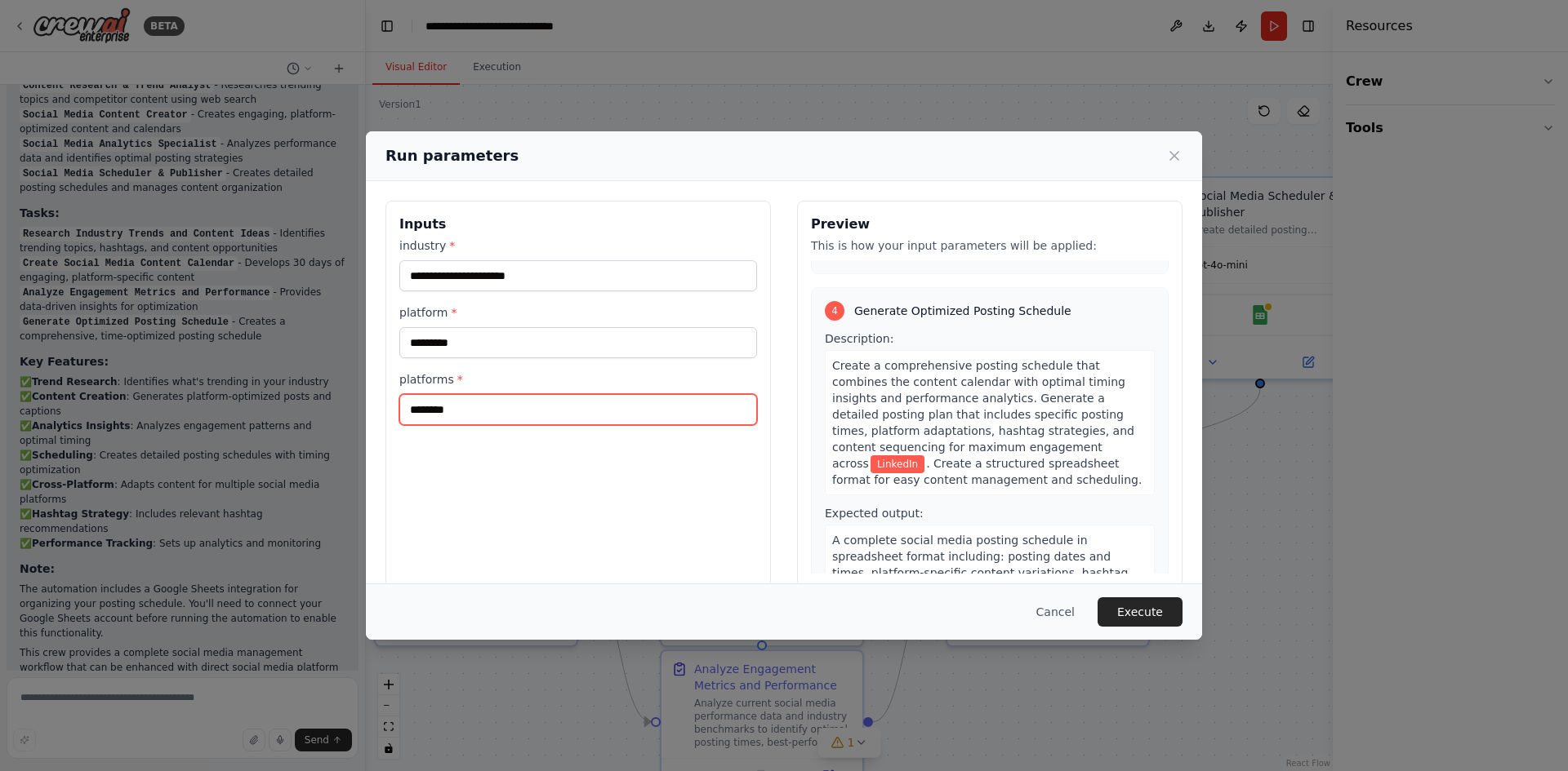
scroll to position [1051, 0]
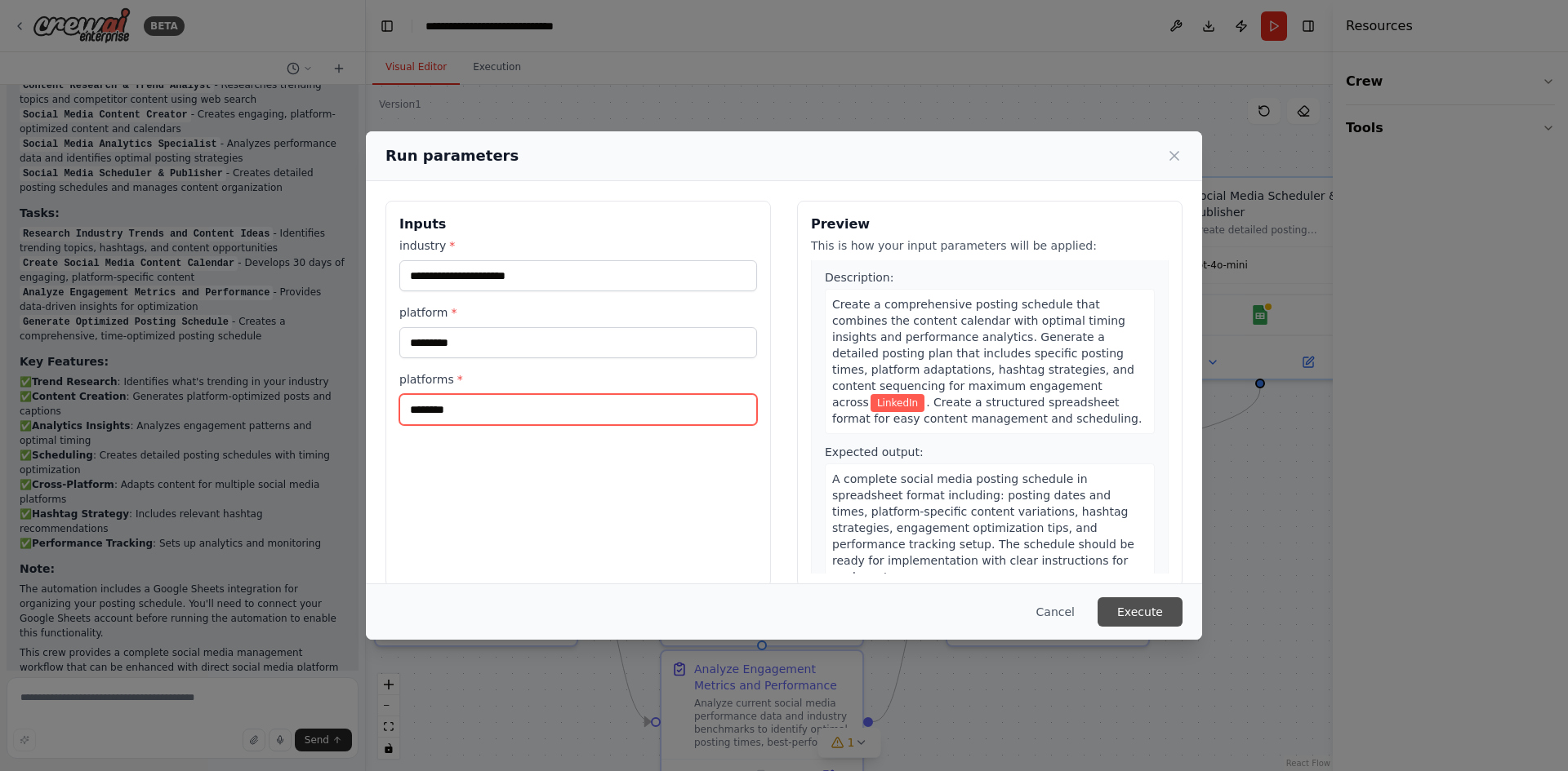
type input "********"
click at [1146, 617] on button "Execute" at bounding box center [1139, 612] width 85 height 29
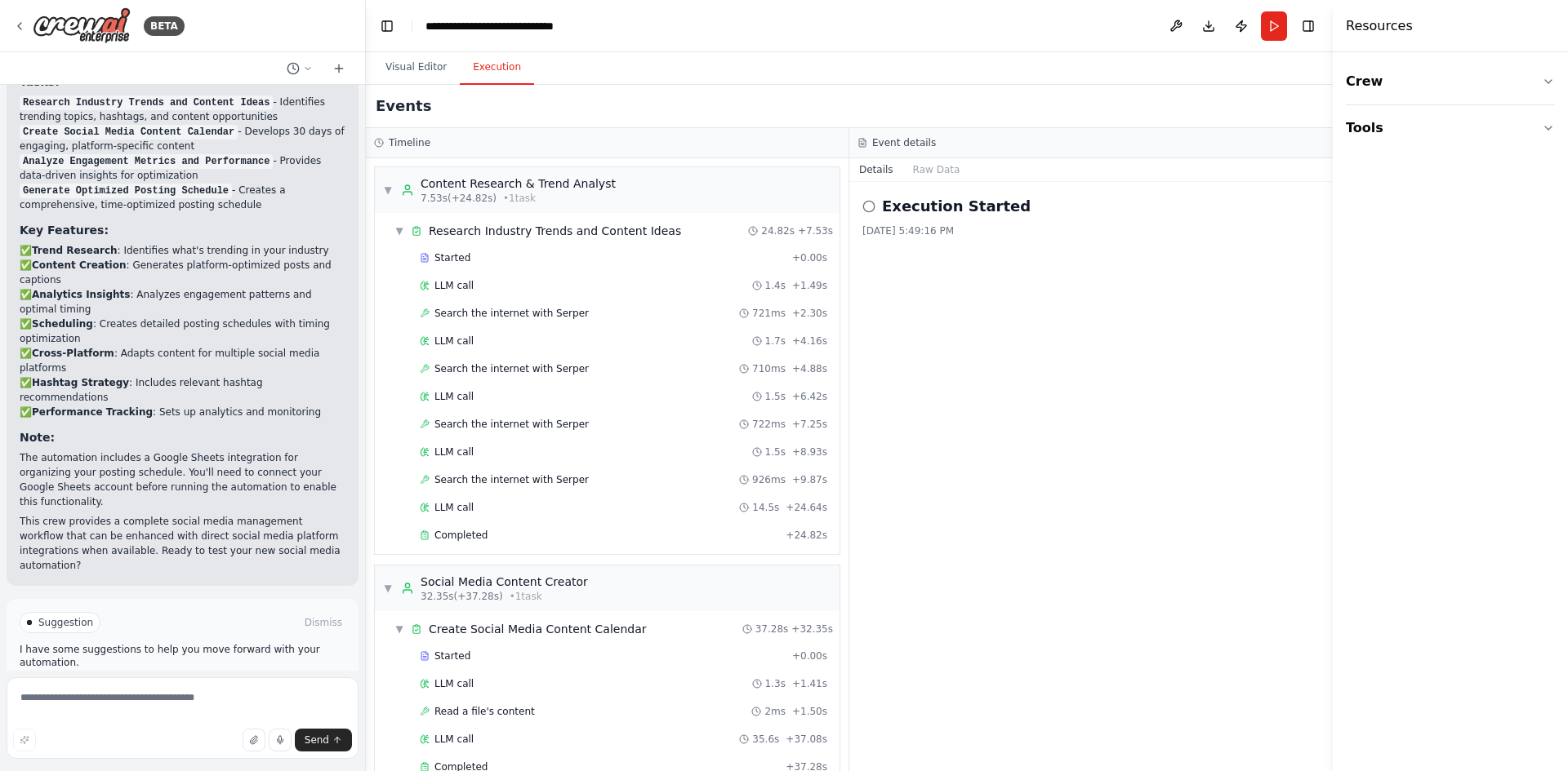
scroll to position [1709, 0]
click at [424, 70] on button "Visual Editor" at bounding box center [416, 68] width 88 height 35
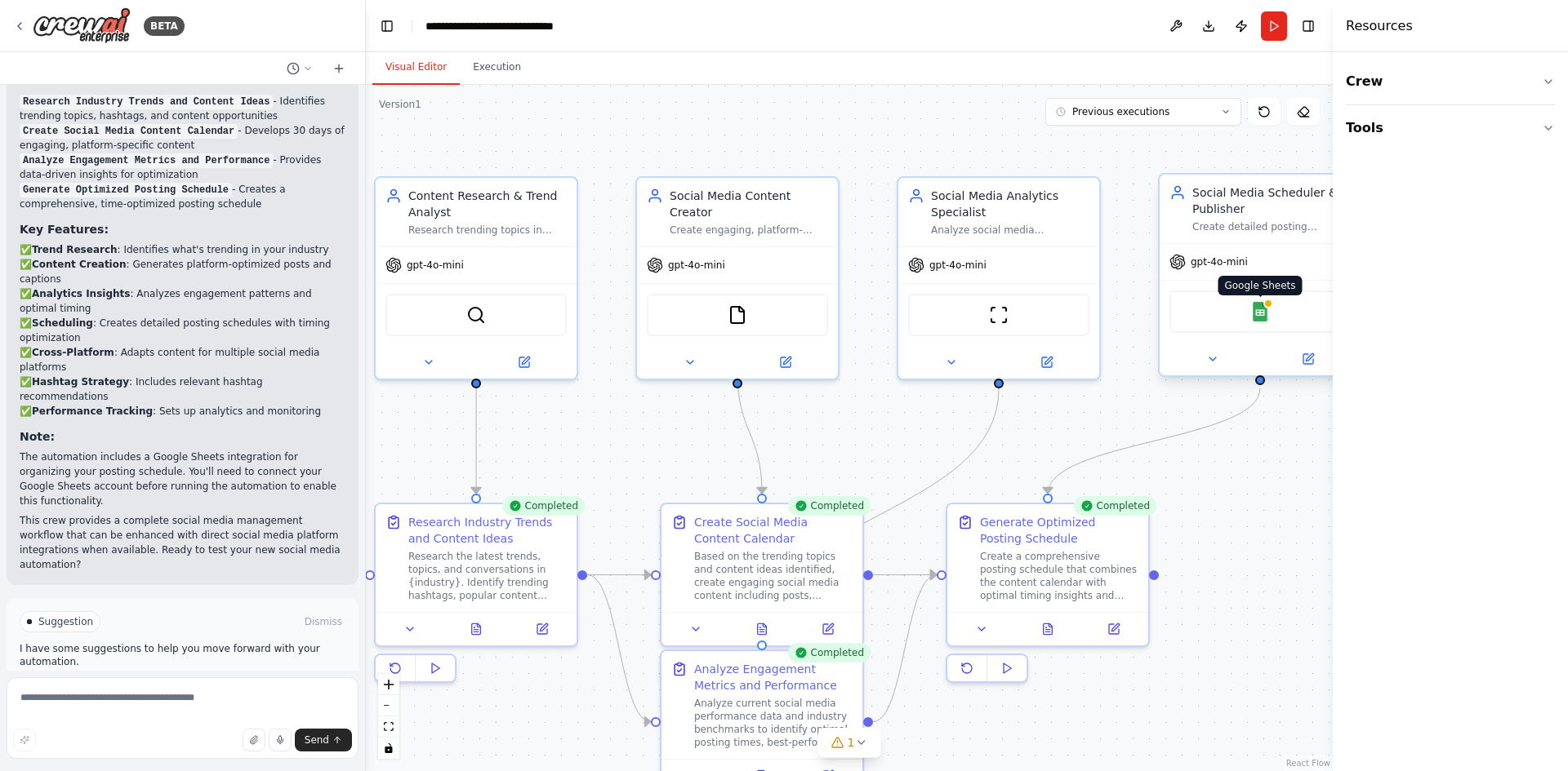
click at [1258, 318] on img at bounding box center [1260, 311] width 19 height 19
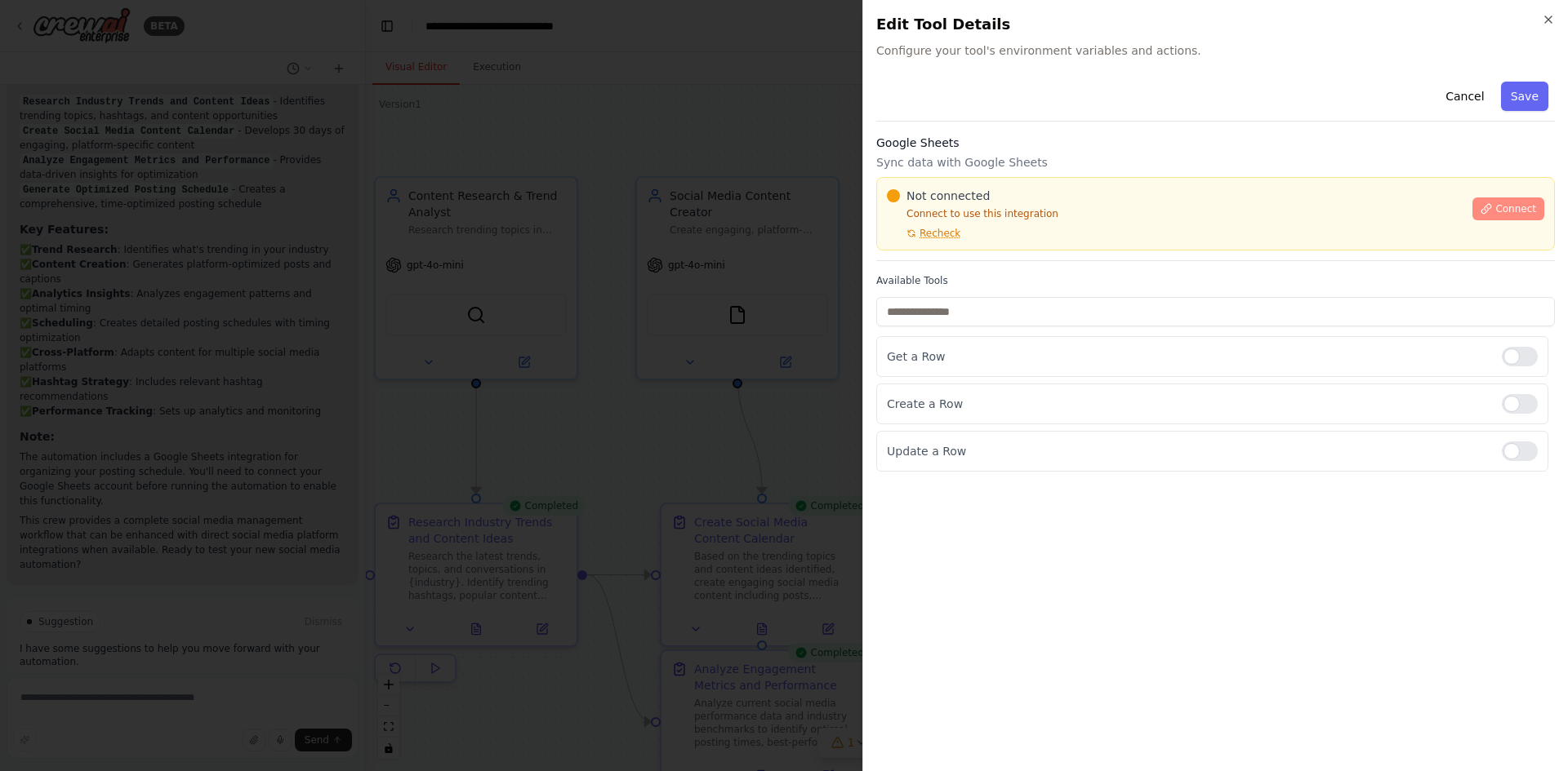
click at [1520, 213] on span "Connect" at bounding box center [1515, 209] width 41 height 13
click at [1465, 97] on button "Cancel" at bounding box center [1465, 96] width 58 height 29
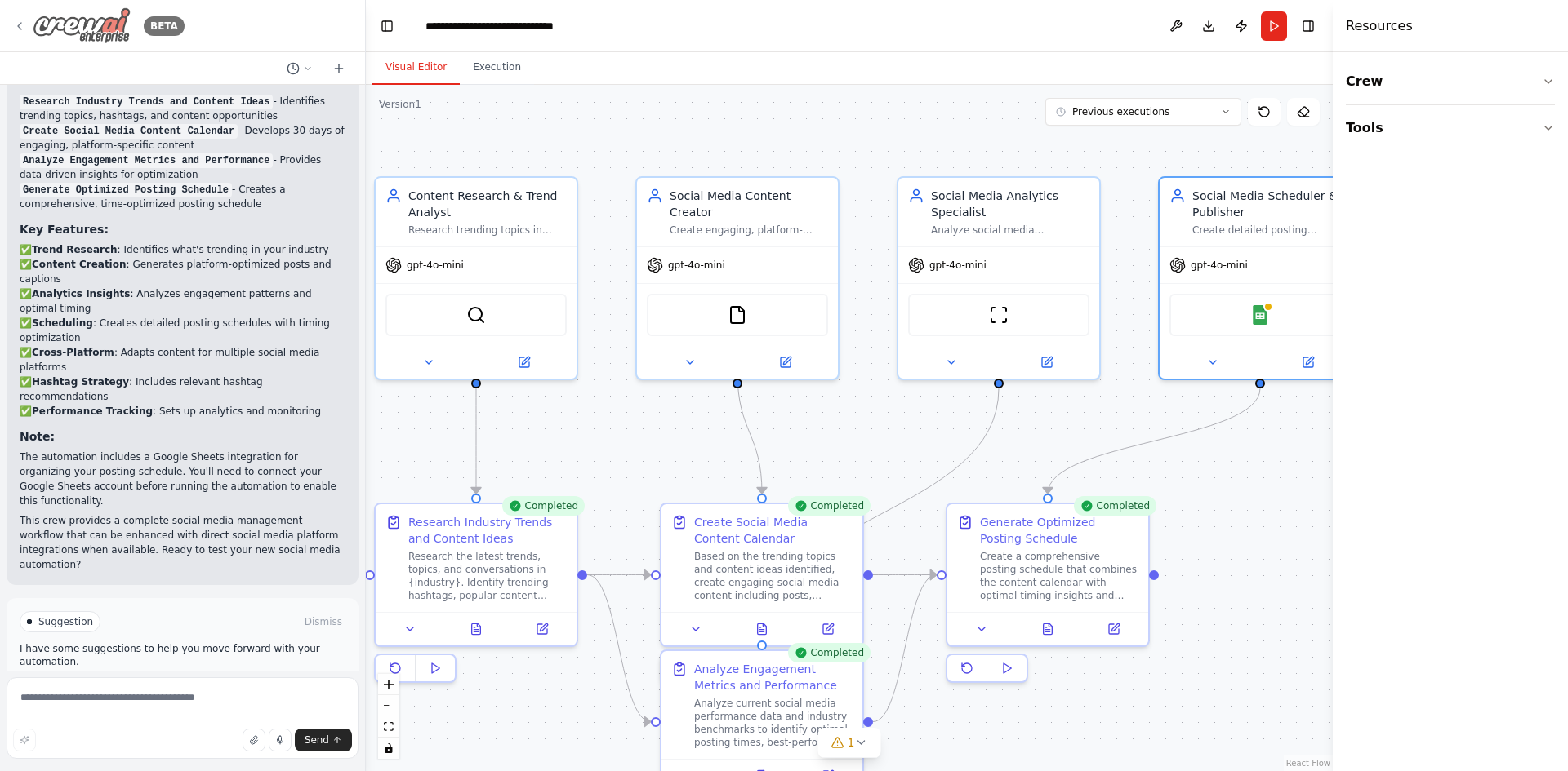
click at [26, 27] on icon at bounding box center [19, 26] width 13 height 13
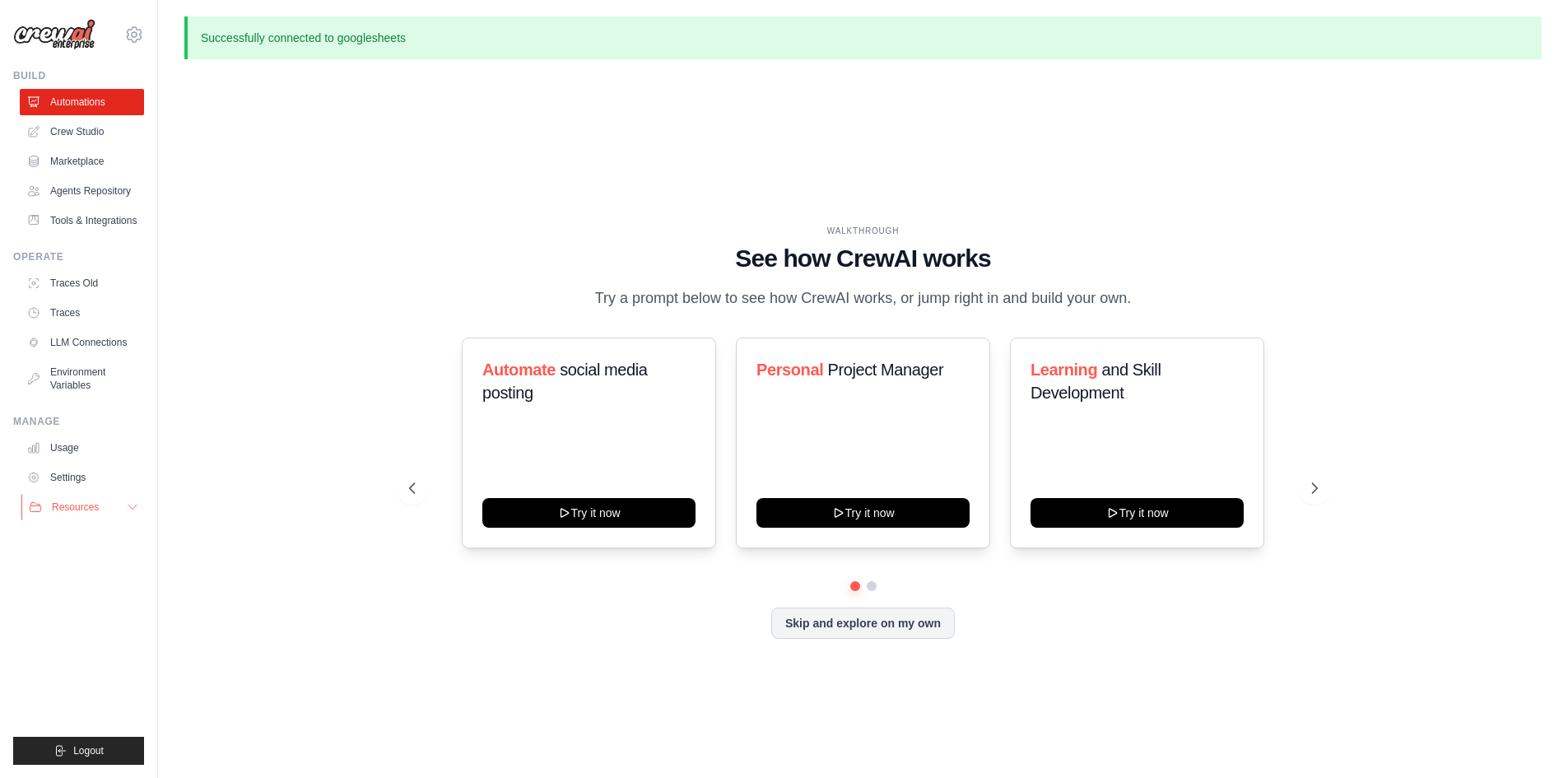
click at [129, 512] on icon at bounding box center [133, 507] width 13 height 13
click at [84, 617] on span "Video Tutorials" at bounding box center [91, 614] width 65 height 13
click at [1524, 98] on div "WALKTHROUGH See how CrewAI works Try a prompt below to see how CrewAI works, or…" at bounding box center [862, 446] width 1357 height 746
click at [75, 469] on link "Settings" at bounding box center [83, 478] width 124 height 27
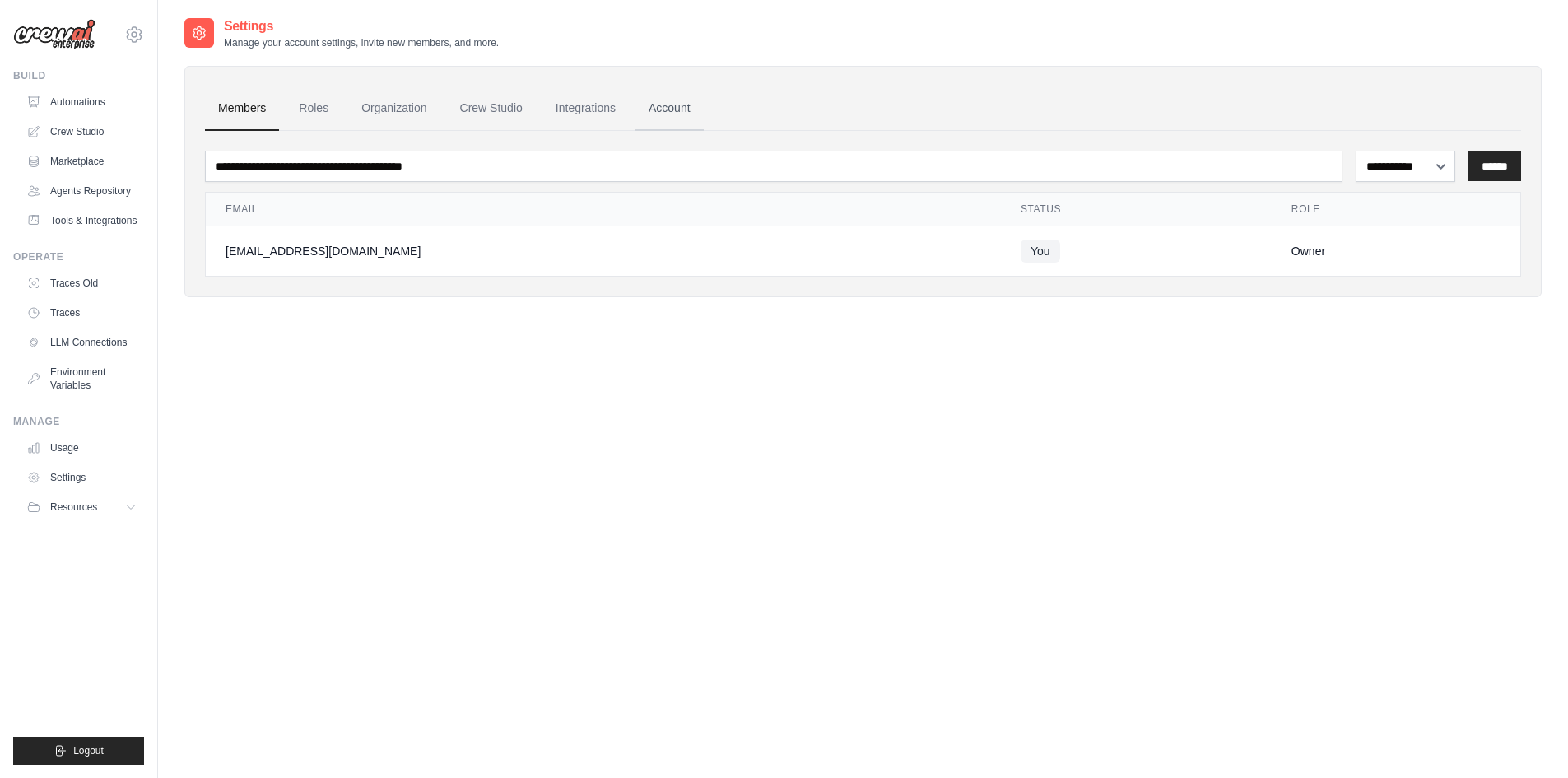
click at [661, 107] on link "Account" at bounding box center [670, 109] width 68 height 44
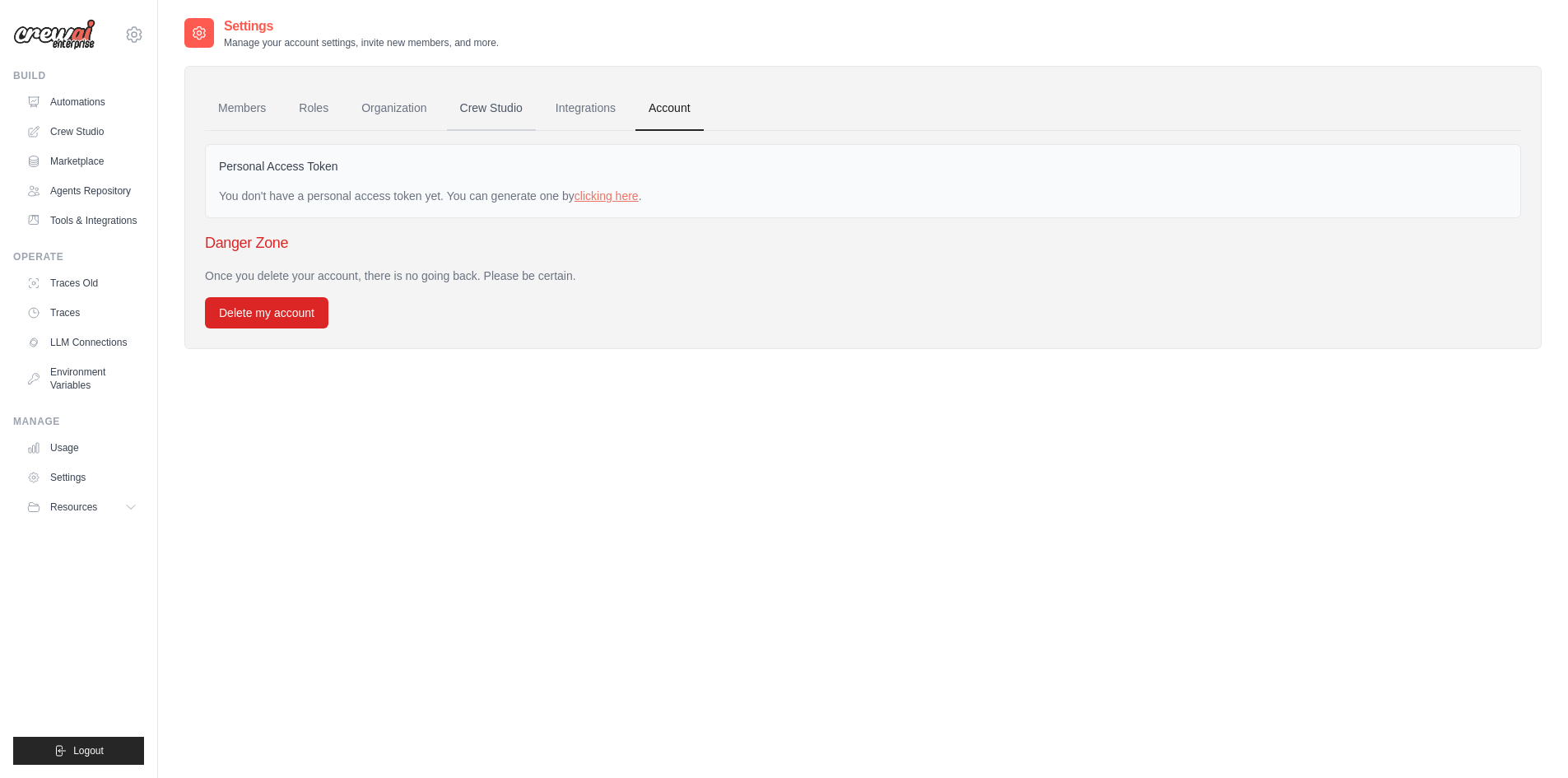
click at [516, 111] on link "Crew Studio" at bounding box center [491, 109] width 89 height 44
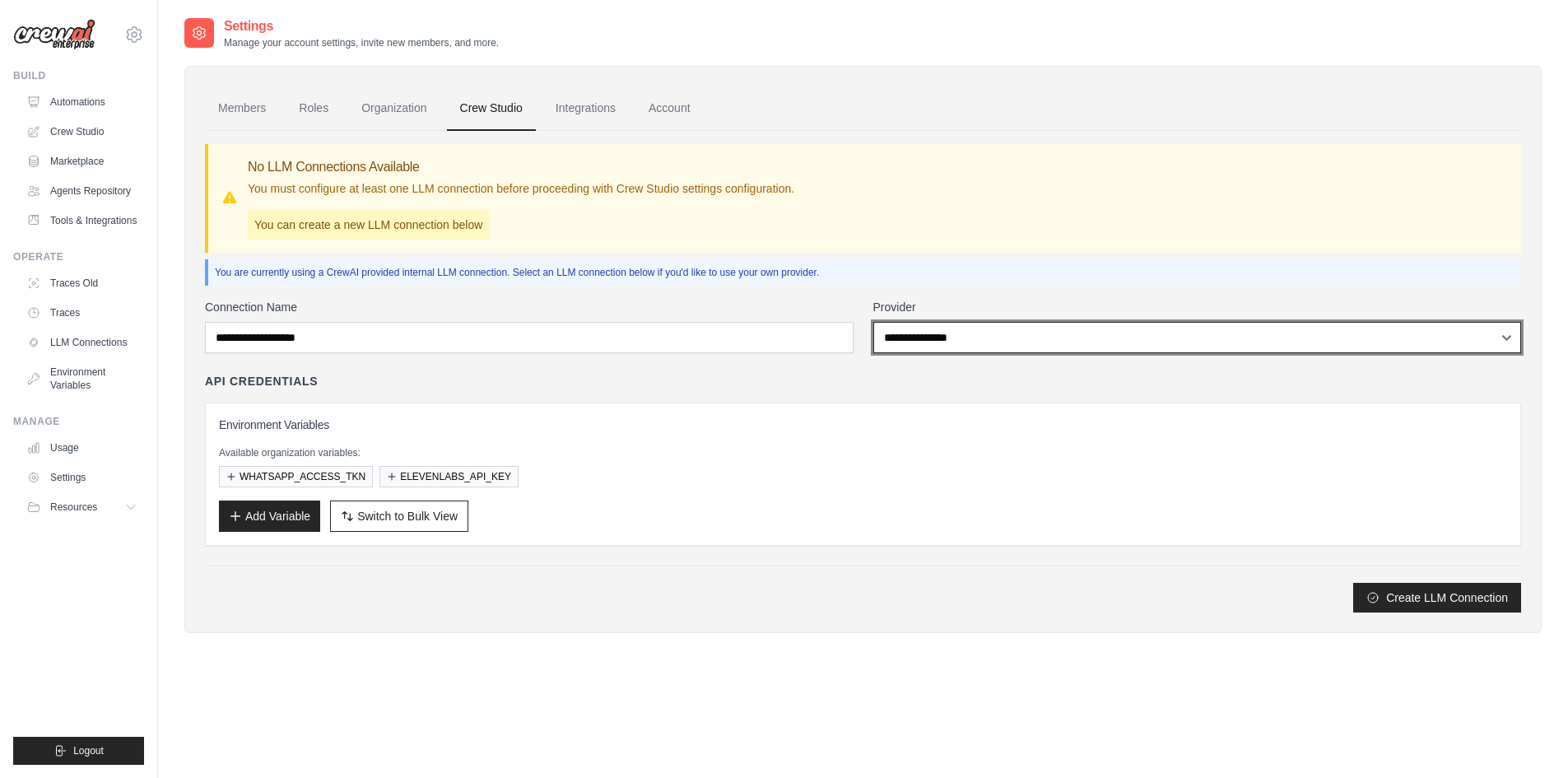
click at [933, 342] on select "**********" at bounding box center [1197, 338] width 649 height 31
select select "******"
click at [873, 322] on select "**********" at bounding box center [1197, 338] width 649 height 31
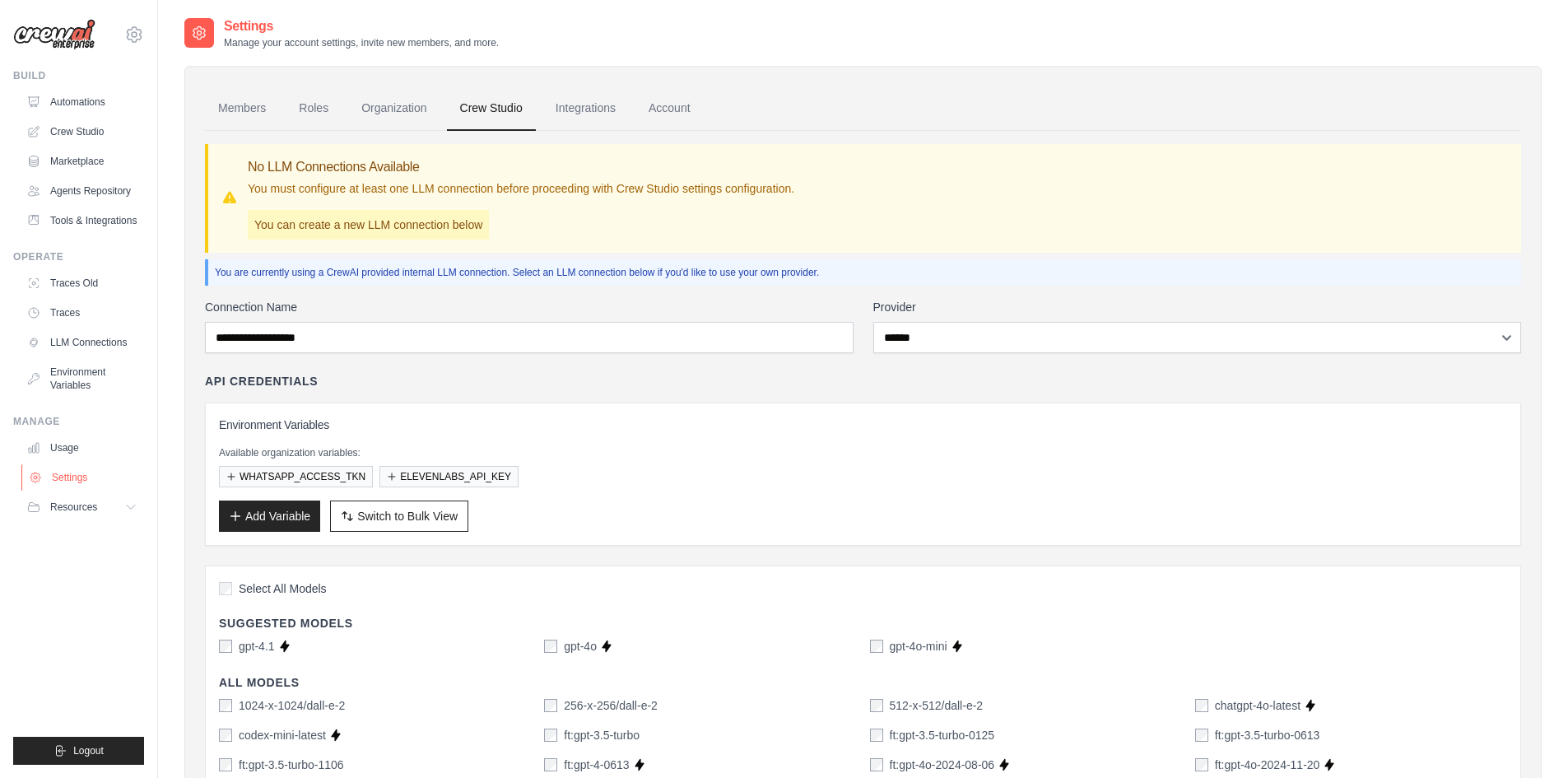
click at [80, 473] on link "Settings" at bounding box center [83, 478] width 124 height 27
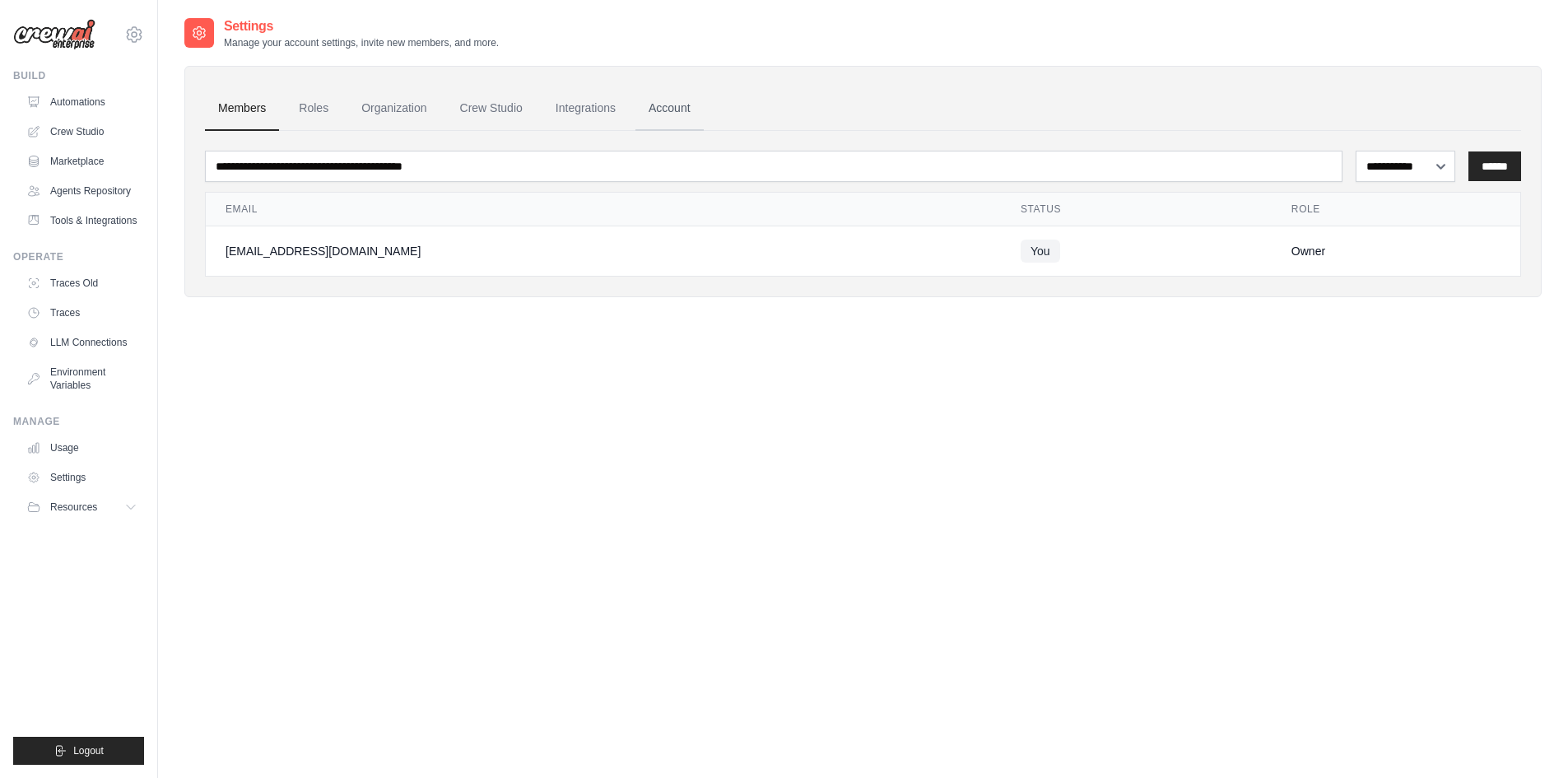
click at [674, 110] on link "Account" at bounding box center [670, 109] width 68 height 44
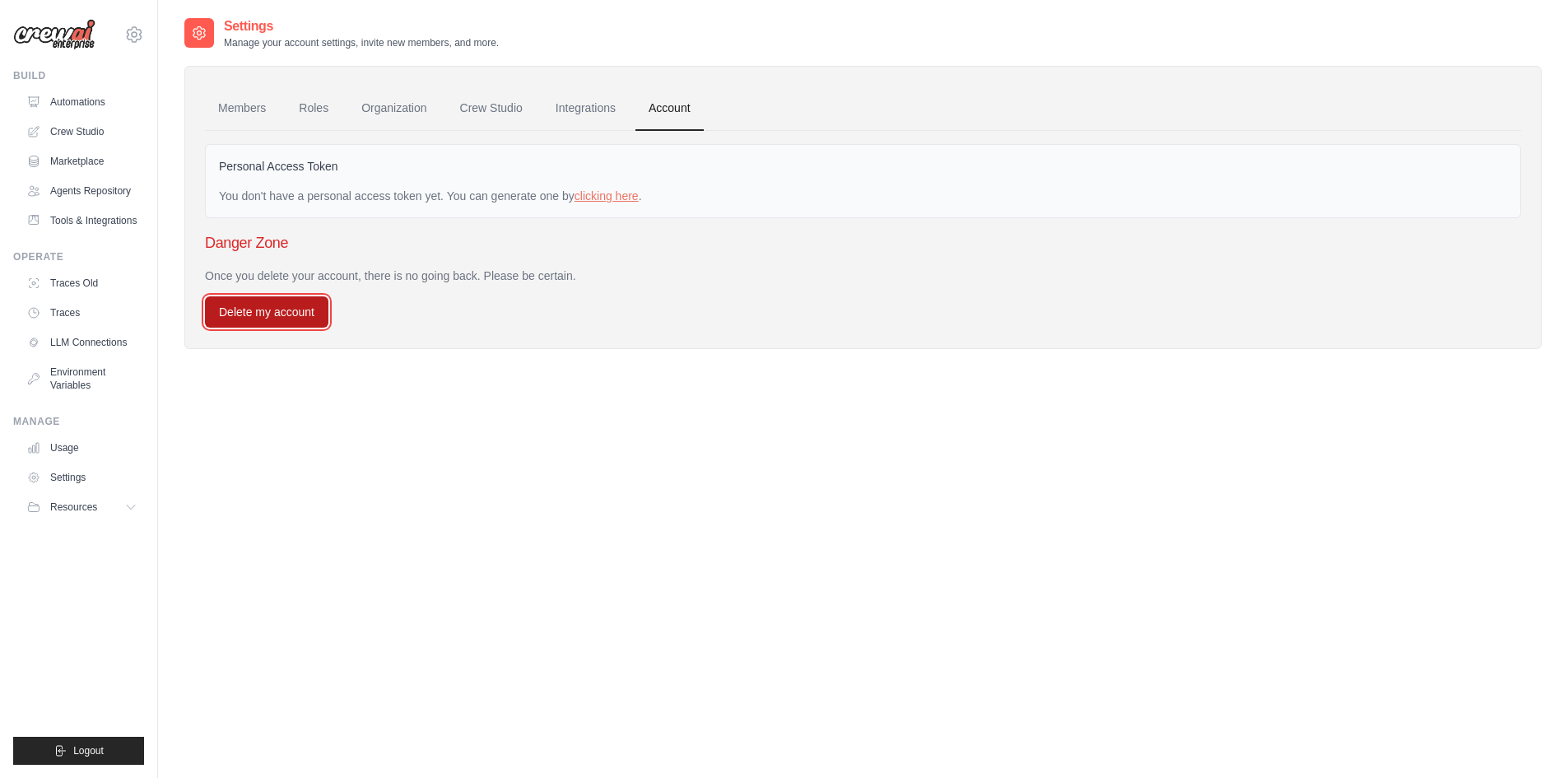
click at [266, 308] on button "Delete my account" at bounding box center [267, 312] width 123 height 31
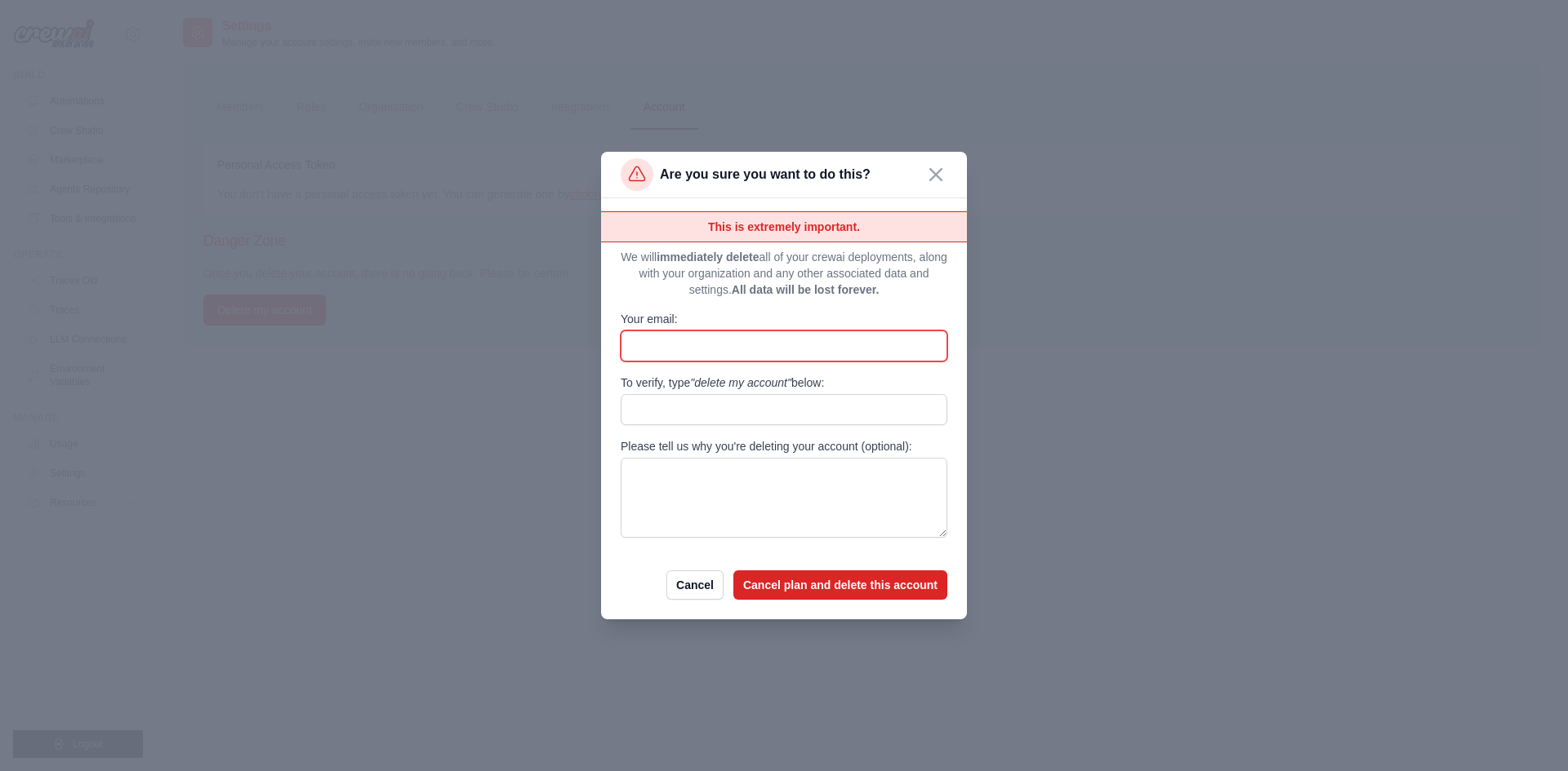
click at [800, 348] on input "Your email:" at bounding box center [784, 346] width 327 height 31
type input "**"
click at [936, 179] on icon "button" at bounding box center [936, 174] width 13 height 13
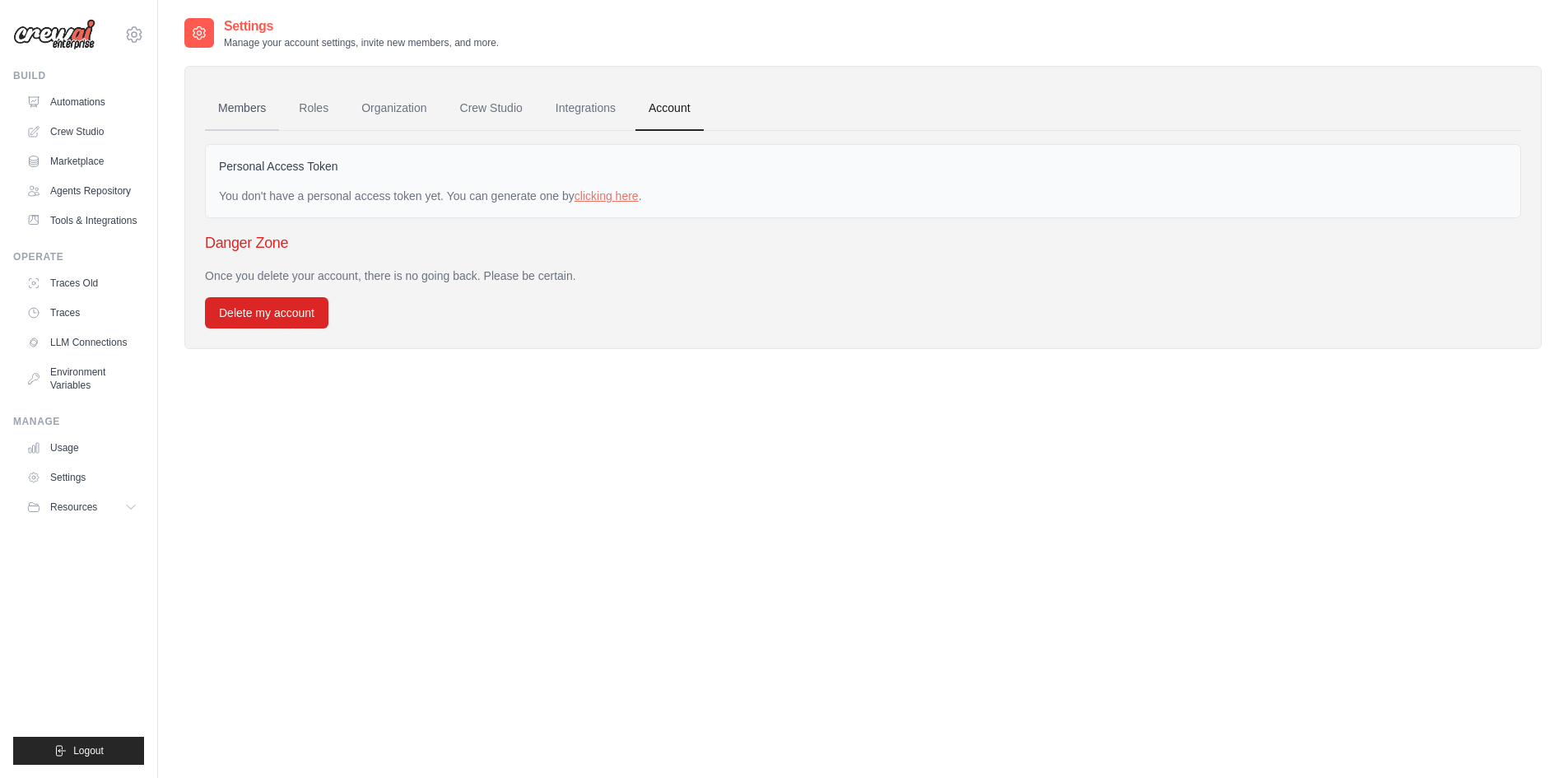
click at [244, 99] on link "Members" at bounding box center [242, 109] width 75 height 44
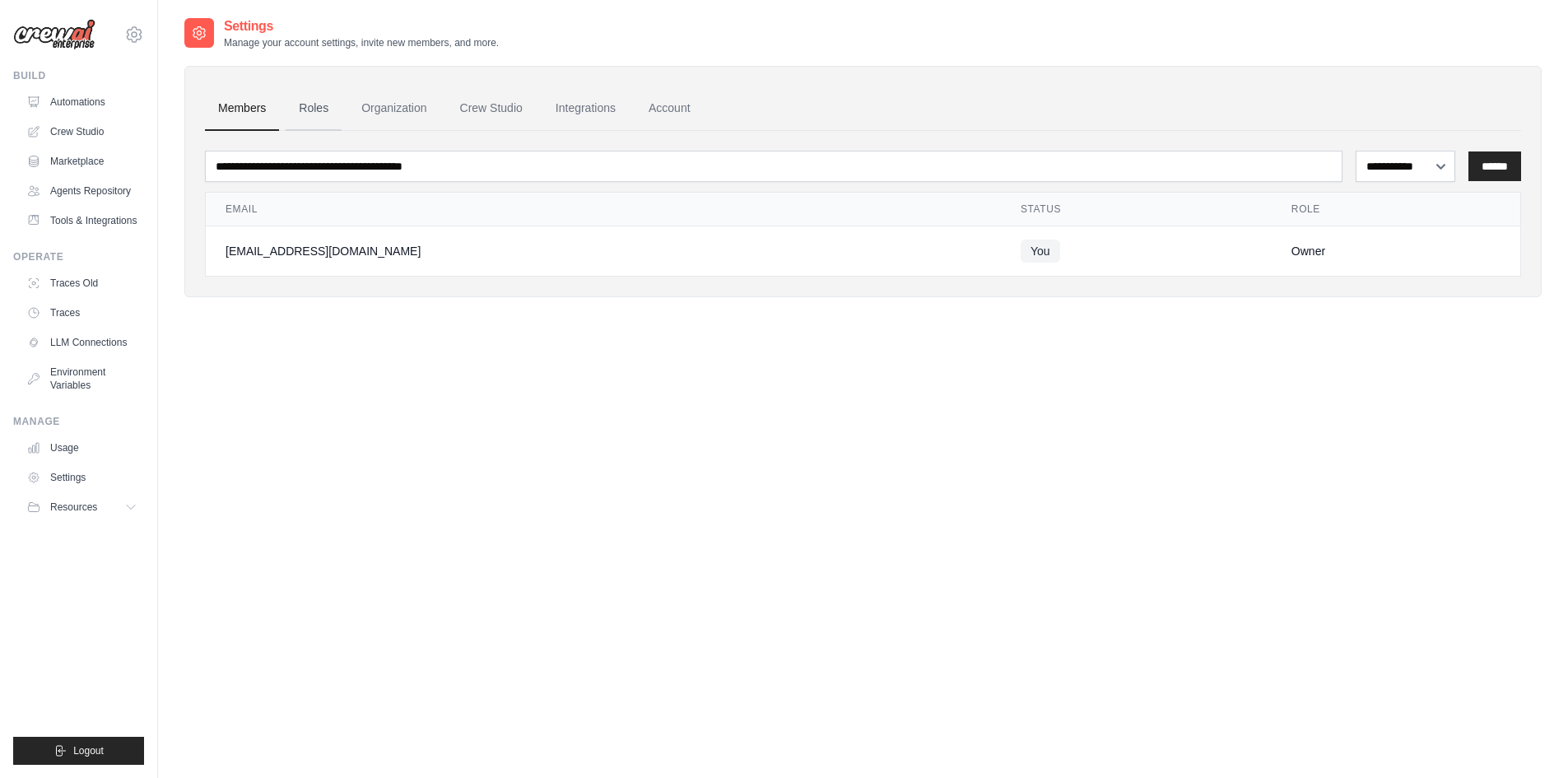
click at [313, 102] on link "Roles" at bounding box center [313, 109] width 56 height 44
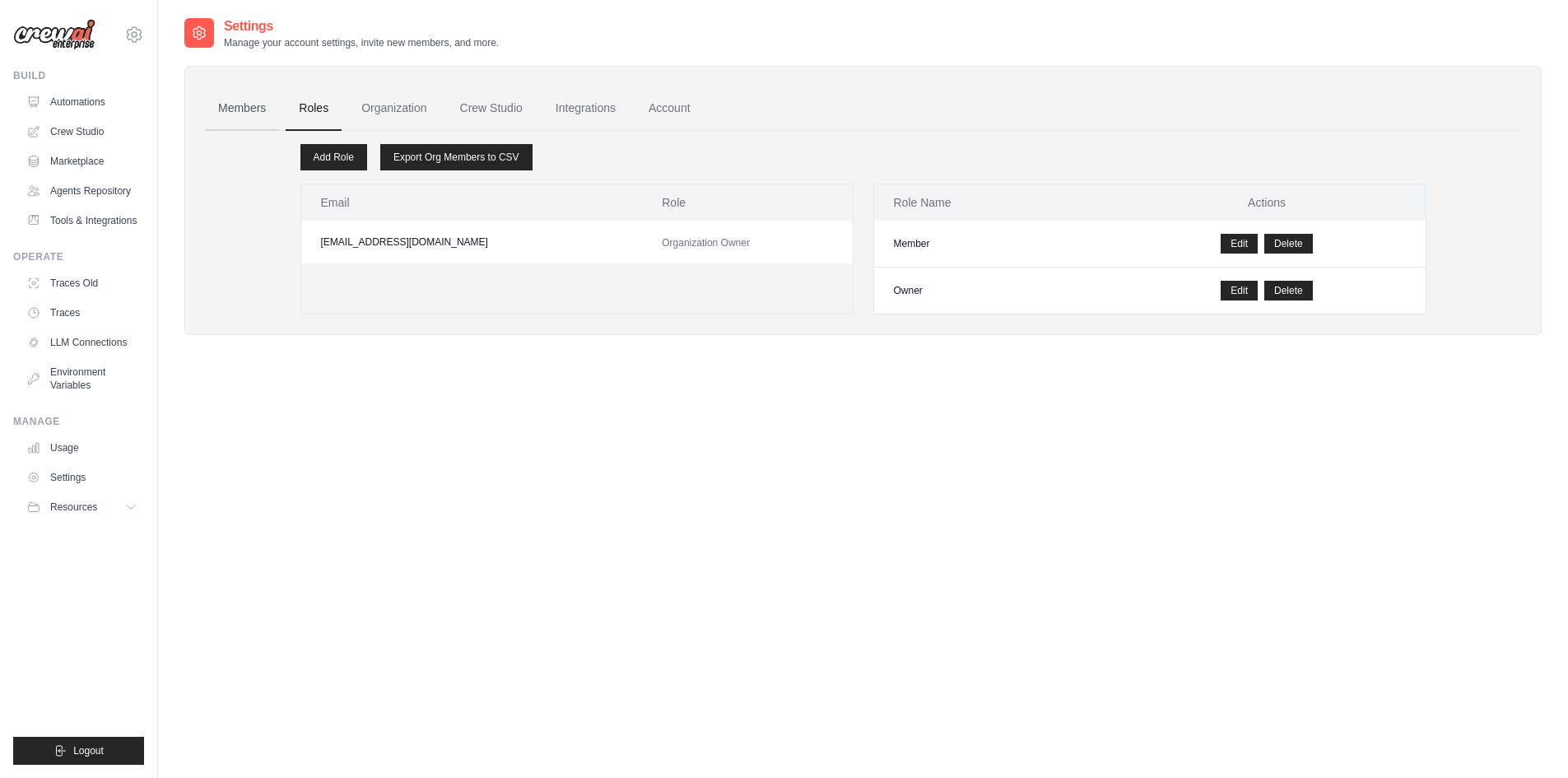
click at [251, 111] on link "Members" at bounding box center [242, 109] width 75 height 44
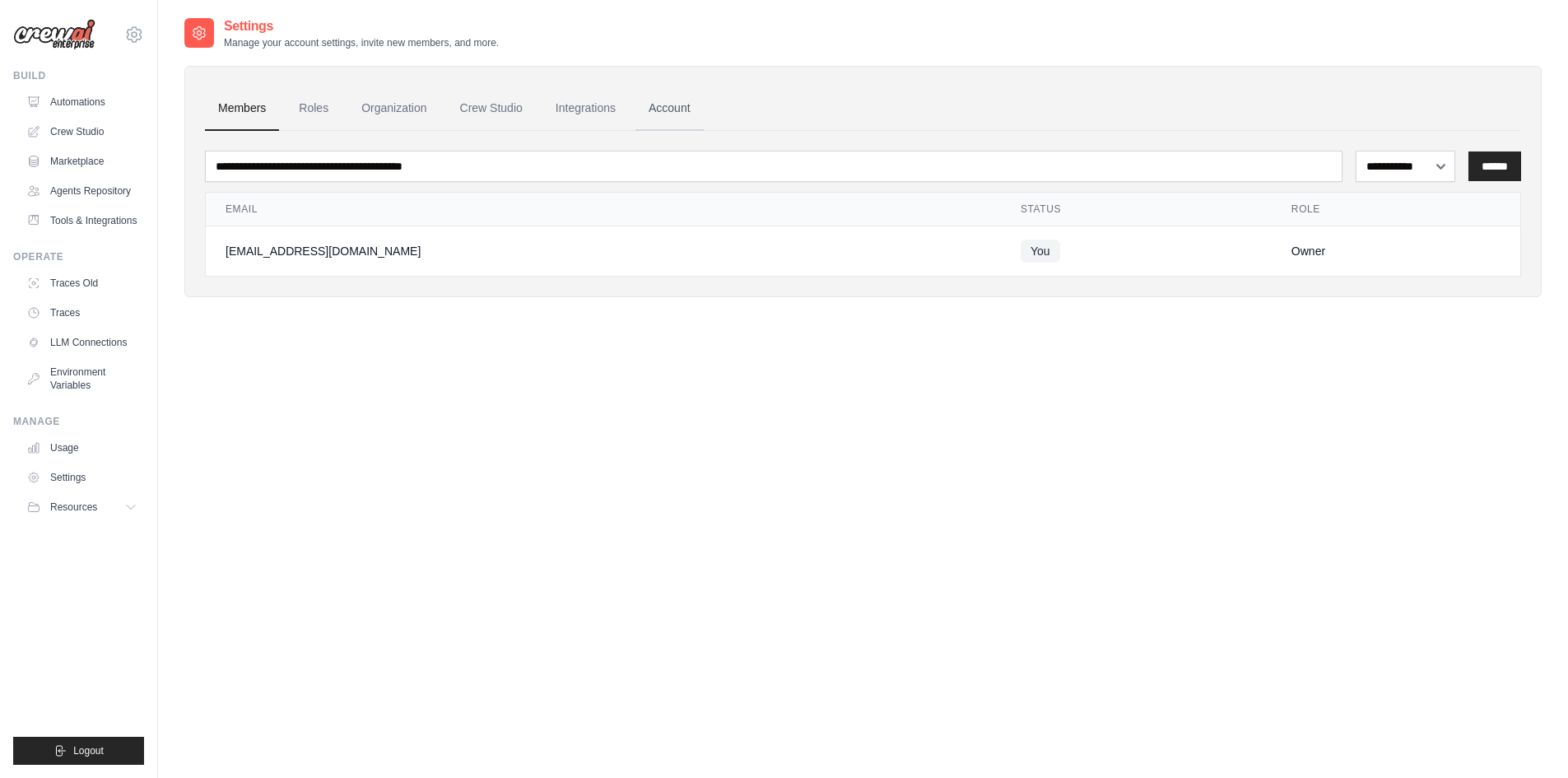
click at [671, 113] on link "Account" at bounding box center [670, 109] width 68 height 44
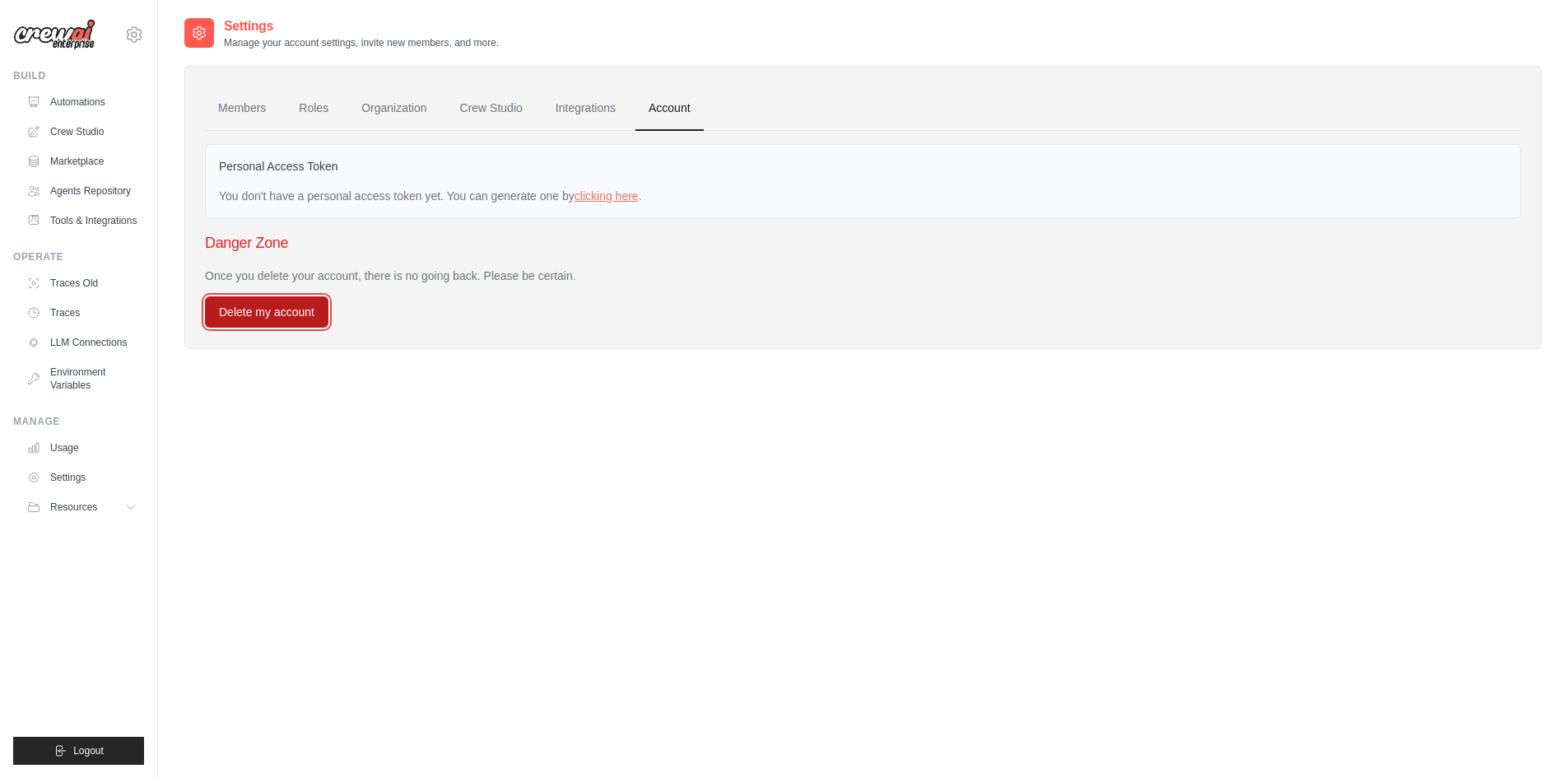
click at [285, 308] on button "Delete my account" at bounding box center [267, 312] width 123 height 31
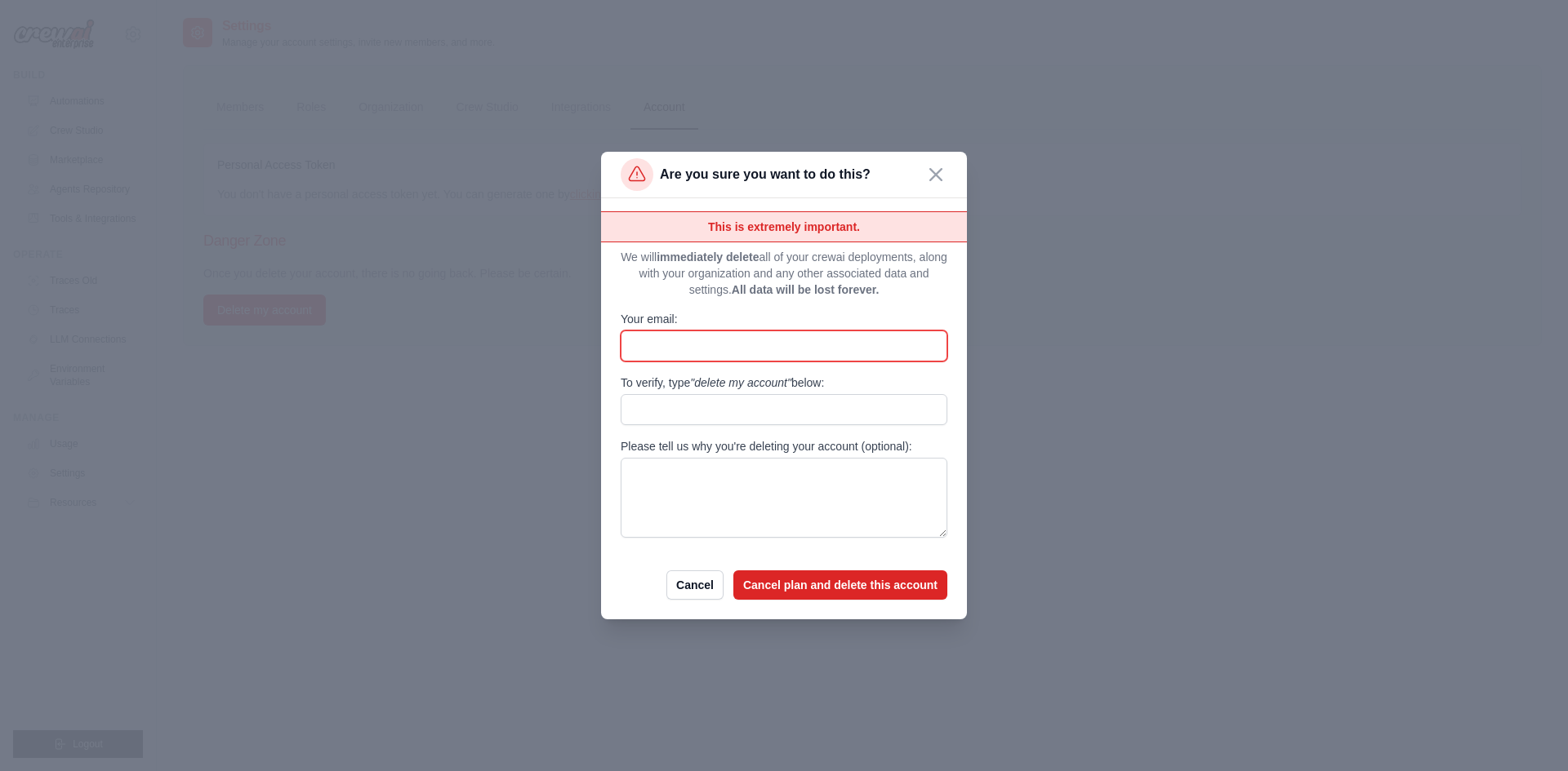
click at [706, 347] on input "Your email:" at bounding box center [784, 346] width 327 height 31
type input "**********"
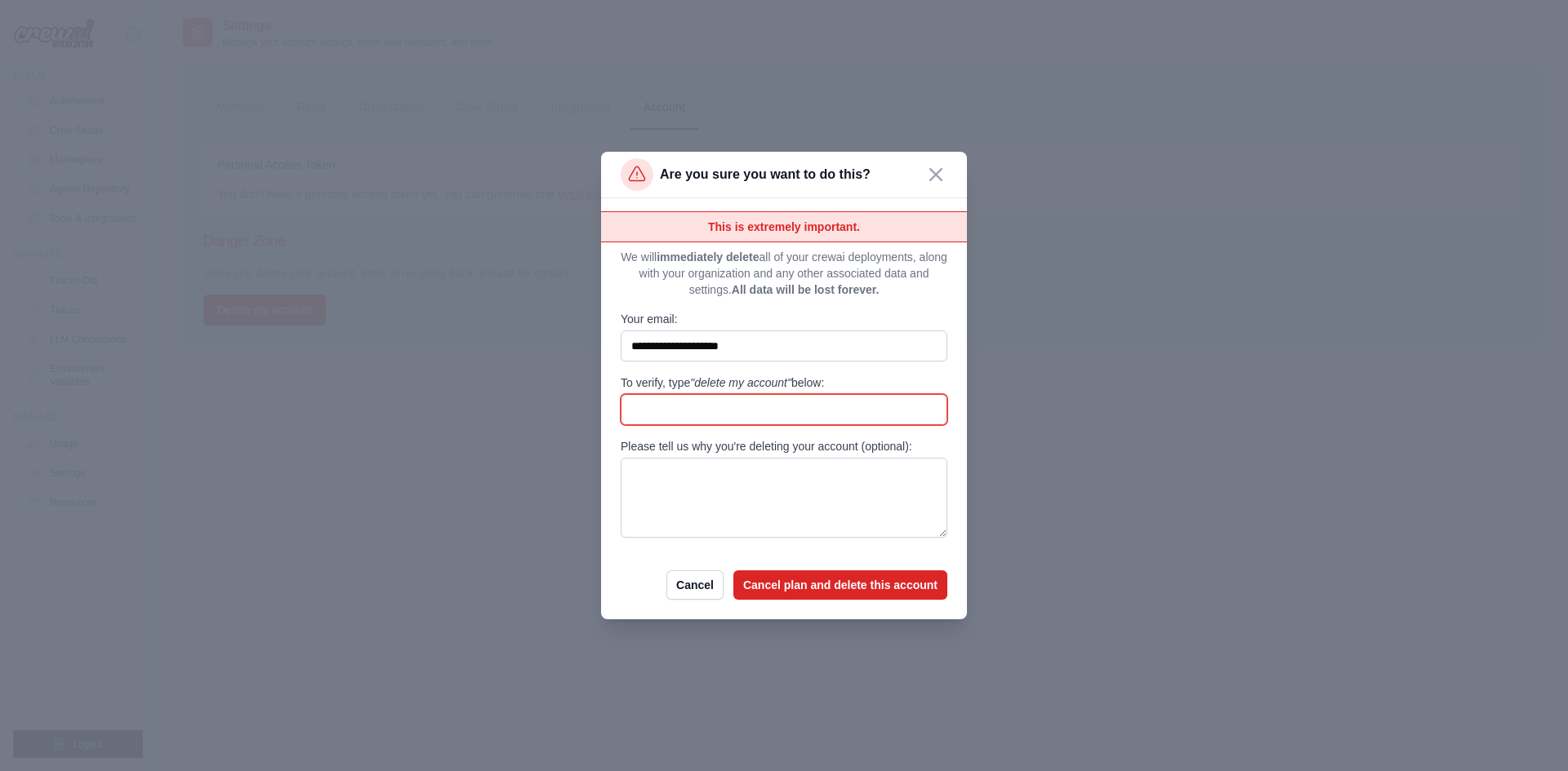
click at [738, 421] on input "To verify, type "delete my account" below:" at bounding box center [784, 410] width 327 height 31
type input "**********"
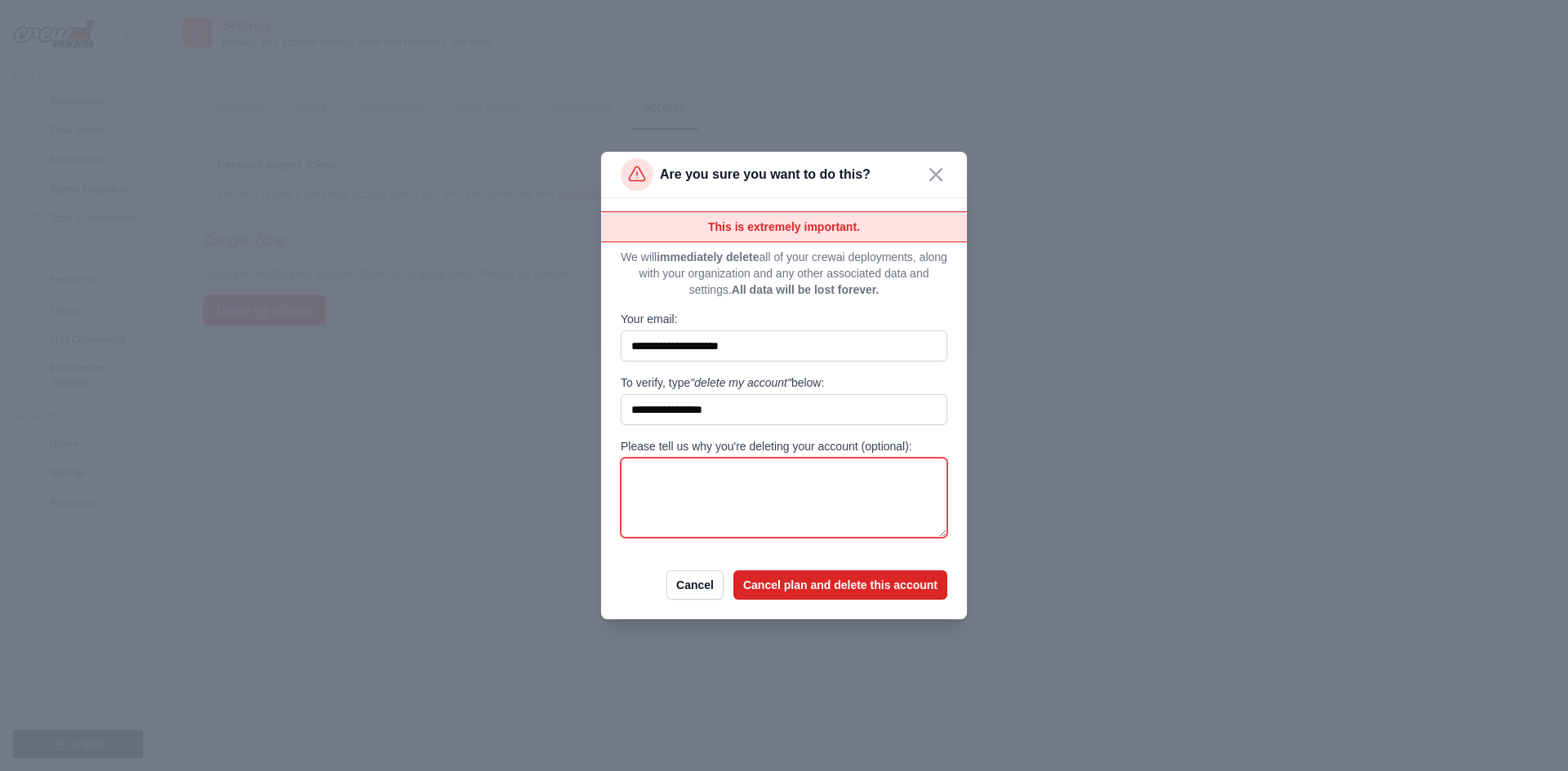
click at [732, 484] on textarea "Please tell us why you're deleting your account (optional):" at bounding box center [784, 498] width 327 height 80
type textarea "**********"
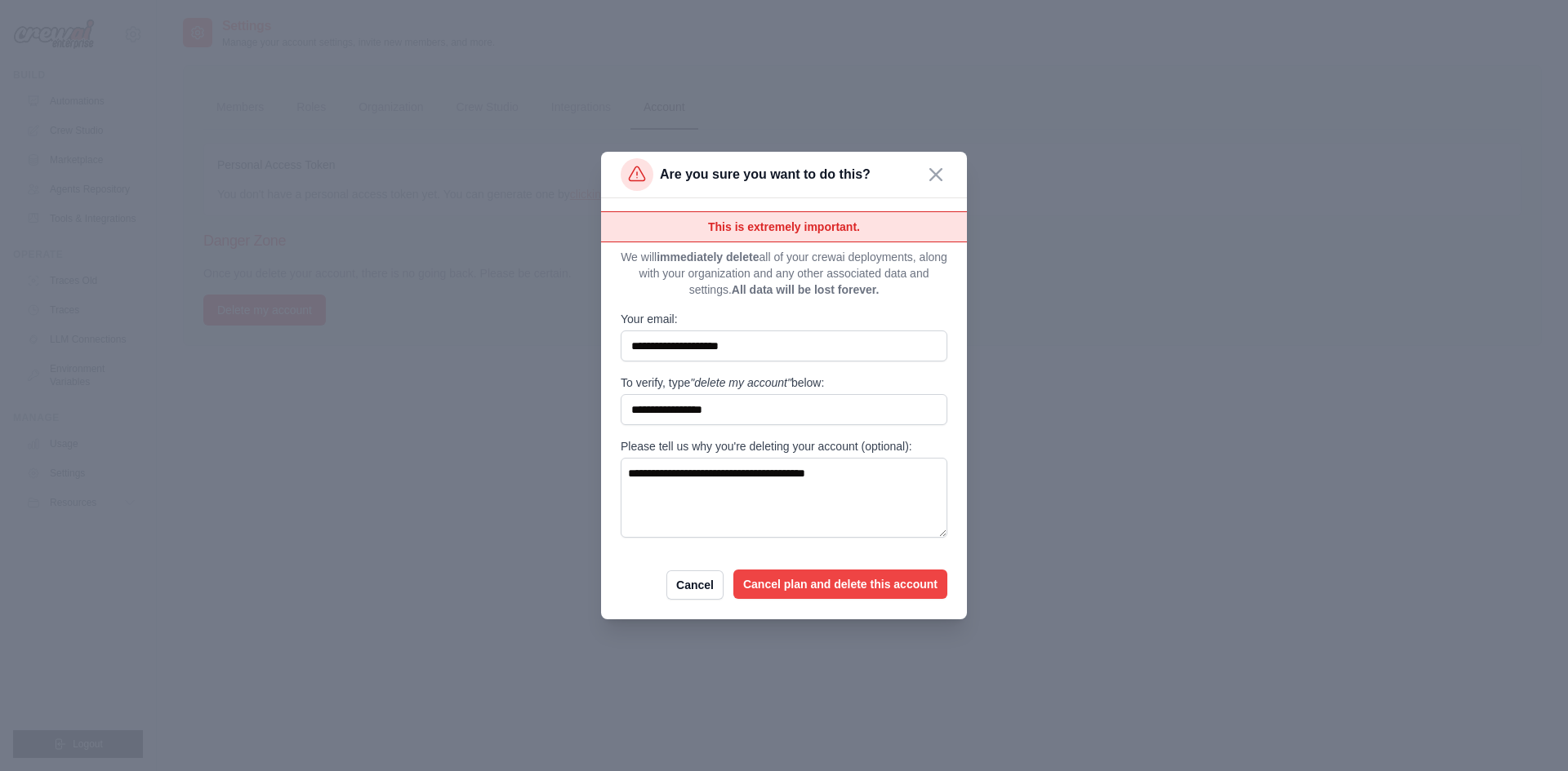
click at [780, 584] on button "Cancel plan and delete this account" at bounding box center [840, 584] width 214 height 29
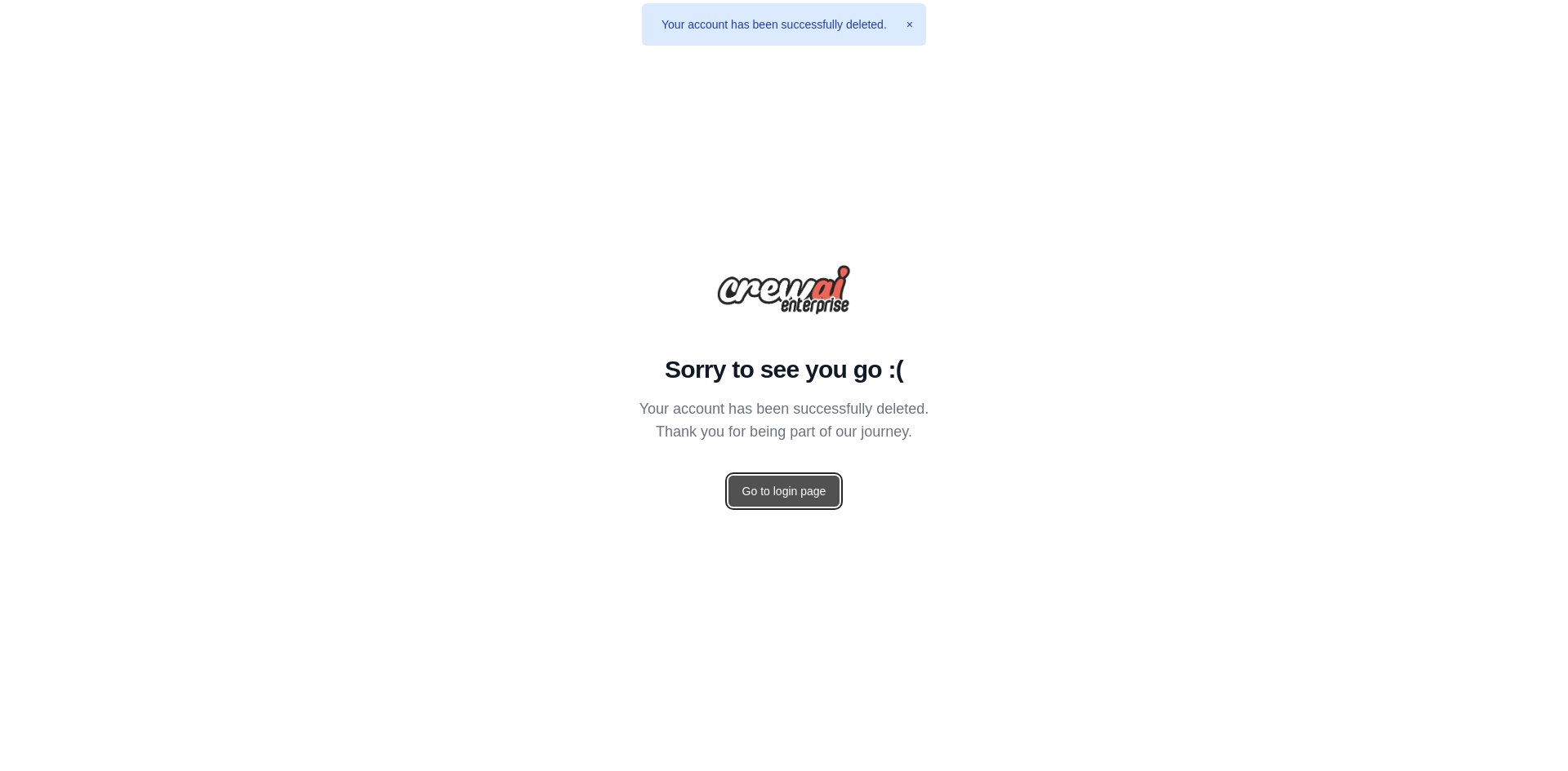
click at [800, 488] on link "Go to login page" at bounding box center [784, 492] width 112 height 31
